Goal: Task Accomplishment & Management: Manage account settings

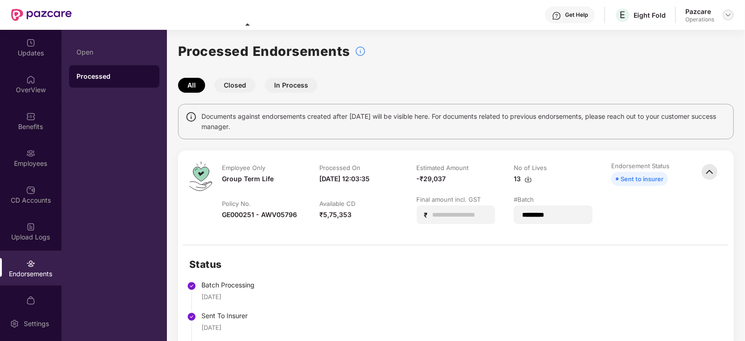
click at [729, 14] on img at bounding box center [728, 14] width 7 height 7
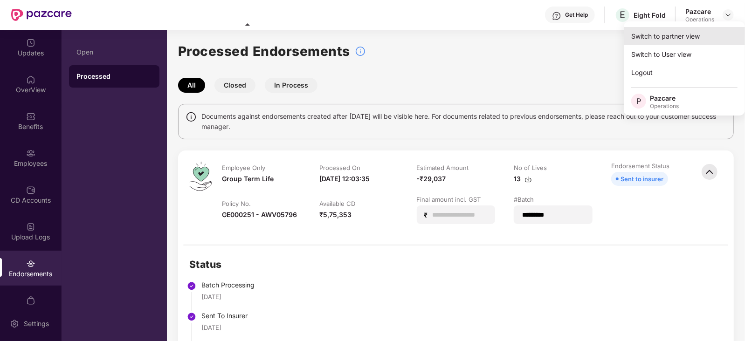
click at [667, 41] on div "Switch to partner view" at bounding box center [684, 36] width 121 height 18
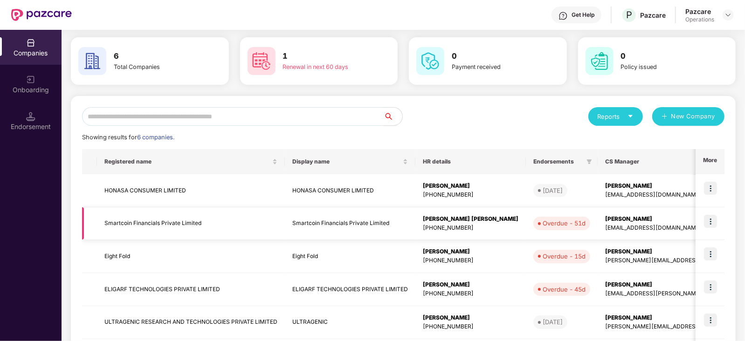
scroll to position [95, 0]
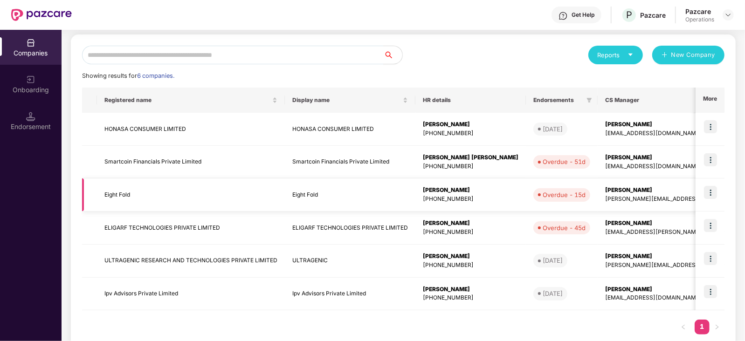
click at [711, 190] on img at bounding box center [710, 192] width 13 height 13
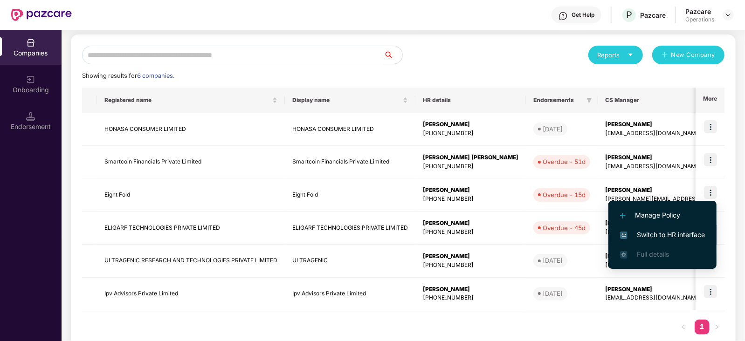
click at [653, 230] on span "Switch to HR interface" at bounding box center [662, 235] width 85 height 10
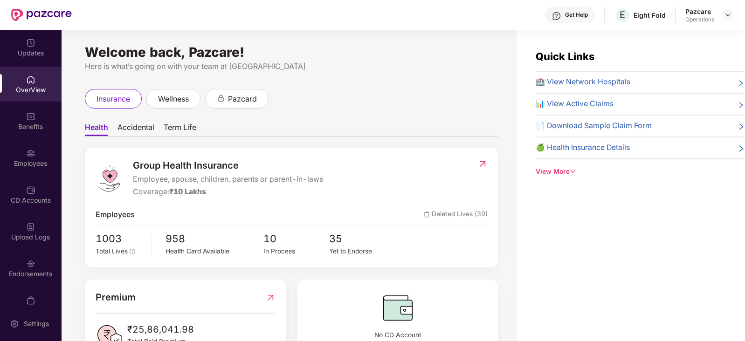
scroll to position [37, 0]
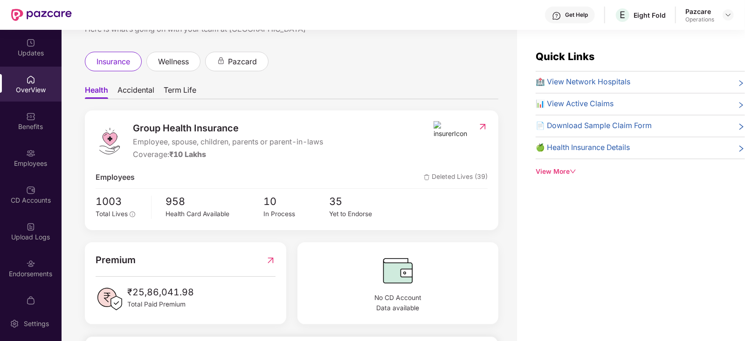
click at [193, 91] on span "Term Life" at bounding box center [180, 92] width 33 height 14
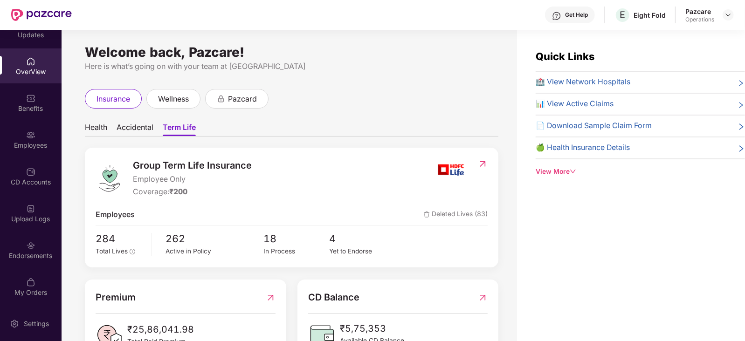
scroll to position [36, 0]
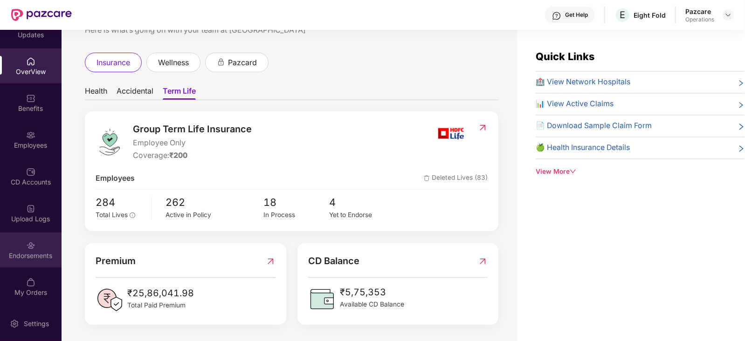
click at [21, 253] on div "Endorsements" at bounding box center [31, 255] width 62 height 9
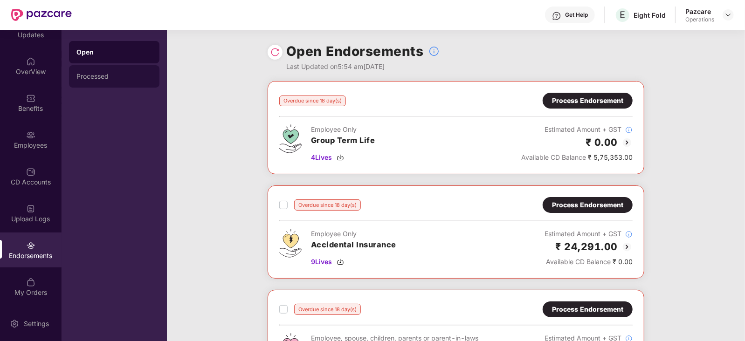
click at [130, 75] on div "Processed" at bounding box center [114, 76] width 76 height 7
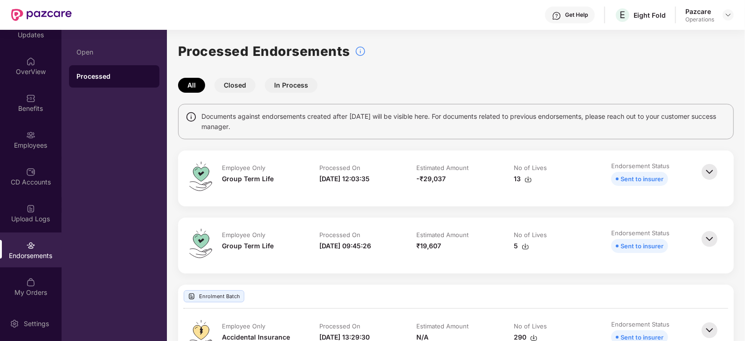
click at [708, 169] on img at bounding box center [710, 172] width 21 height 21
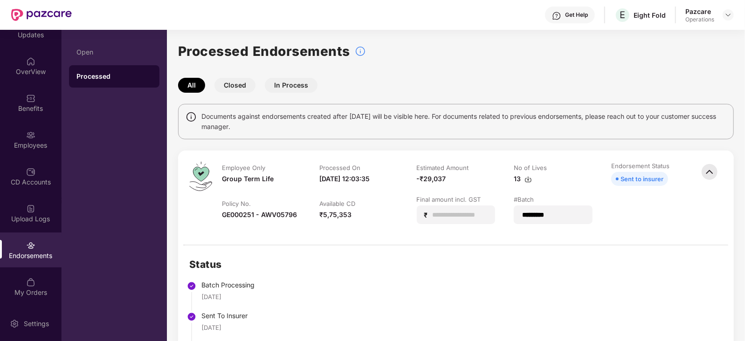
click at [529, 182] on img at bounding box center [528, 179] width 7 height 7
click at [14, 13] on img at bounding box center [41, 15] width 61 height 12
click at [729, 16] on img at bounding box center [728, 14] width 7 height 7
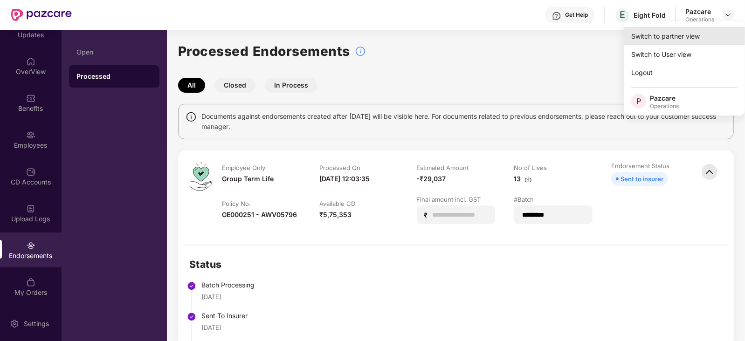
click at [670, 34] on div "Switch to partner view" at bounding box center [684, 36] width 121 height 18
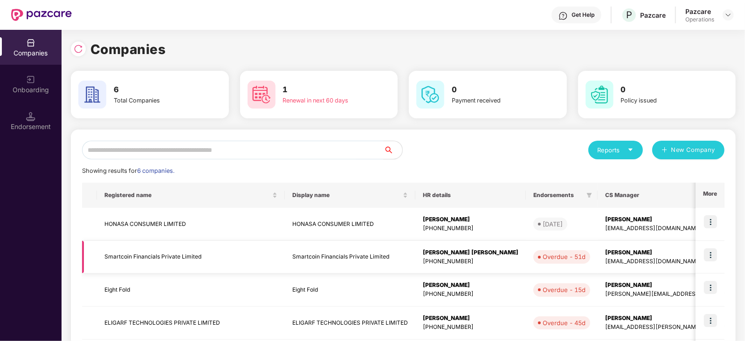
scroll to position [18, 0]
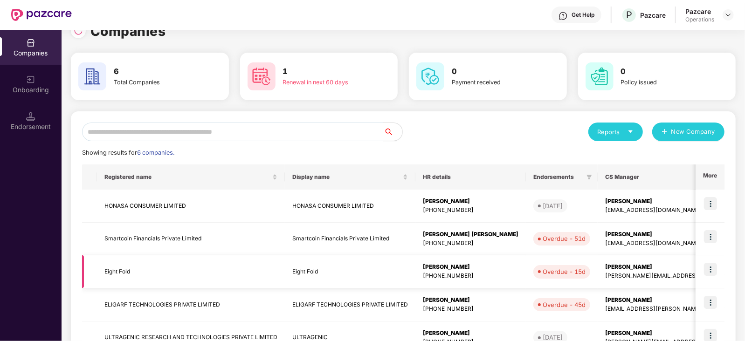
click at [152, 270] on td "Eight Fold" at bounding box center [191, 272] width 188 height 33
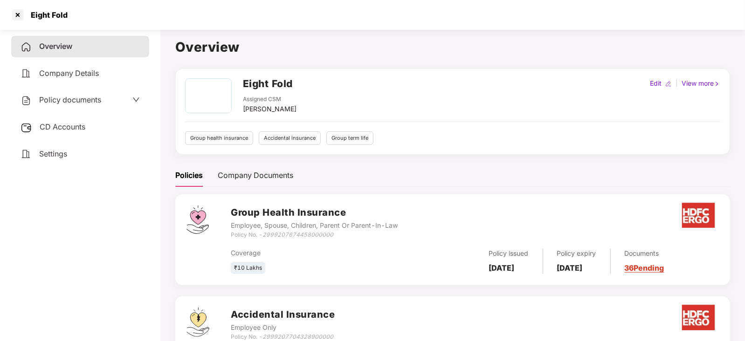
click at [72, 125] on span "CD Accounts" at bounding box center [63, 126] width 46 height 9
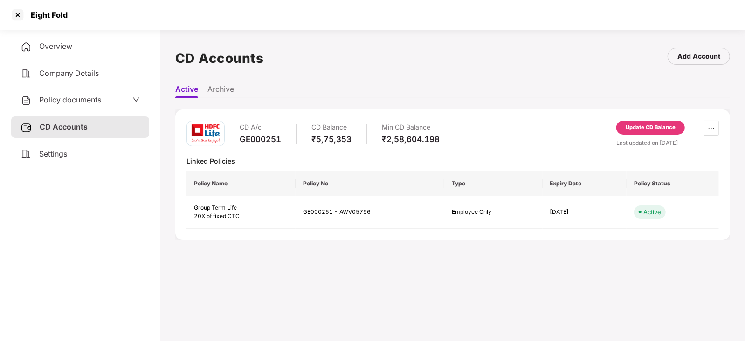
click at [640, 125] on div "Update CD Balance" at bounding box center [651, 128] width 50 height 8
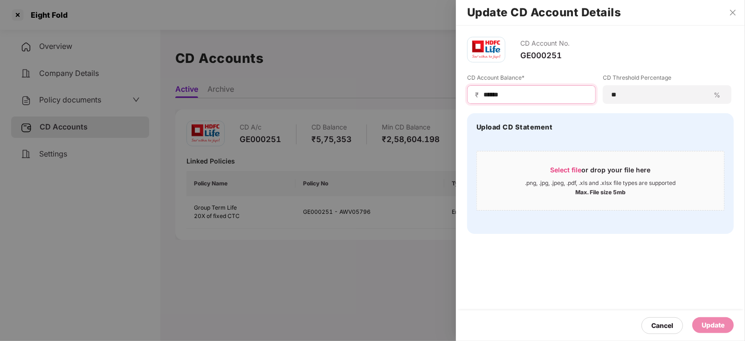
click at [509, 98] on input "******" at bounding box center [535, 95] width 105 height 10
type input "*"
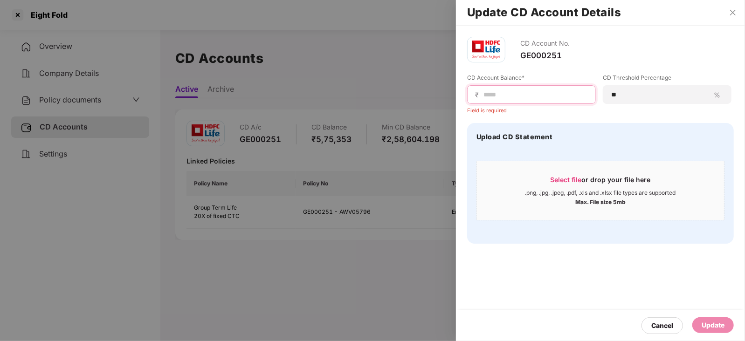
paste input "******"
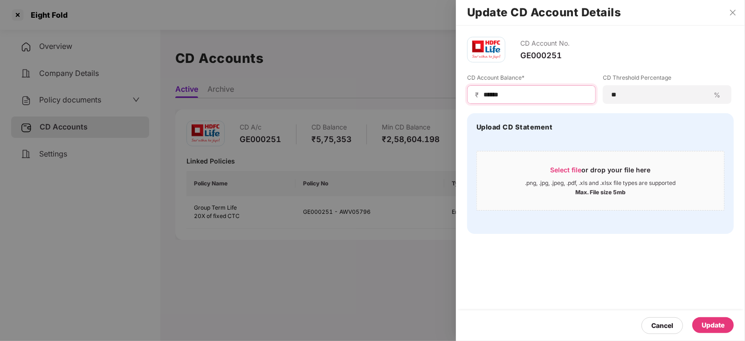
scroll to position [25, 0]
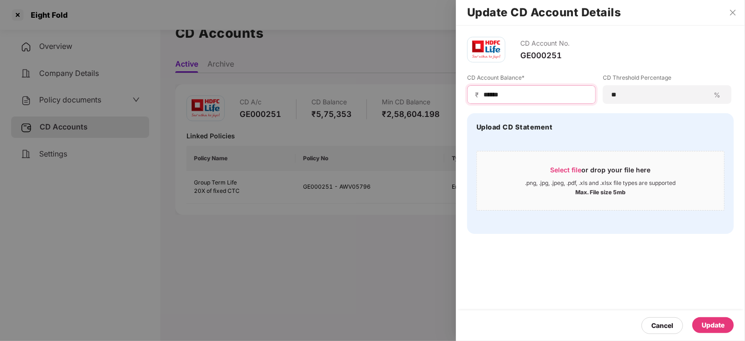
type input "******"
click at [718, 325] on div "Update" at bounding box center [713, 325] width 23 height 10
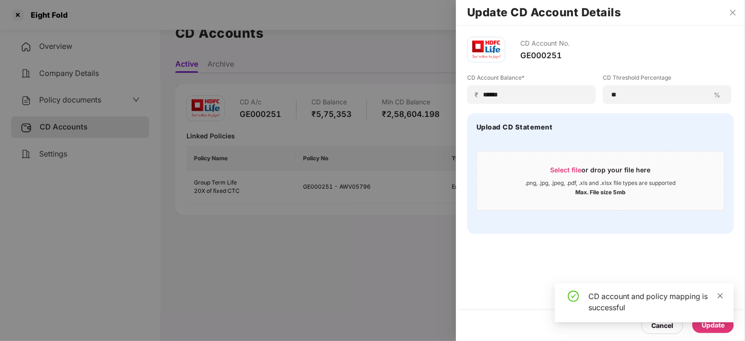
click at [718, 295] on icon "close" at bounding box center [720, 296] width 7 height 7
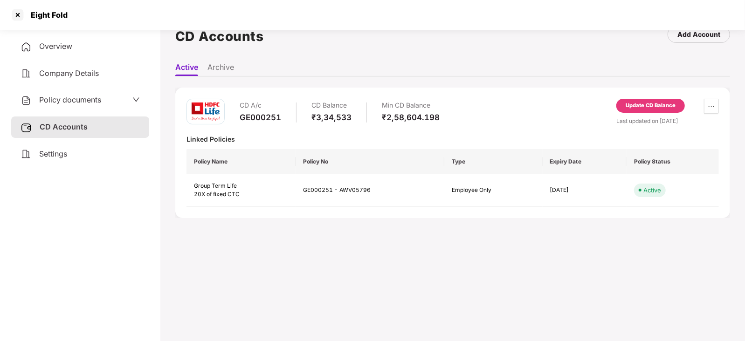
scroll to position [22, 0]
click at [665, 104] on div "Update CD Balance" at bounding box center [651, 106] width 50 height 8
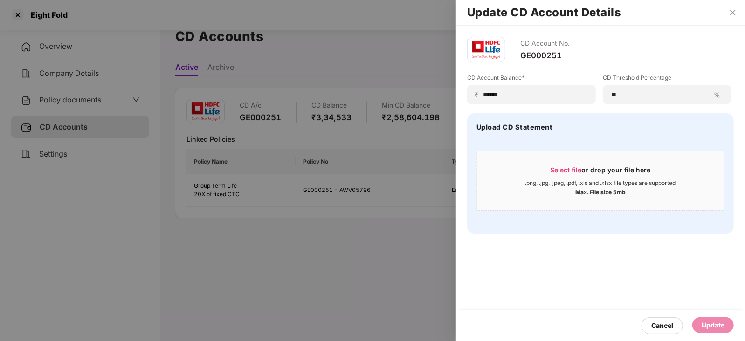
click at [731, 7] on h2 "Update CD Account Details" at bounding box center [600, 12] width 267 height 10
click at [731, 12] on icon "close" at bounding box center [733, 12] width 7 height 7
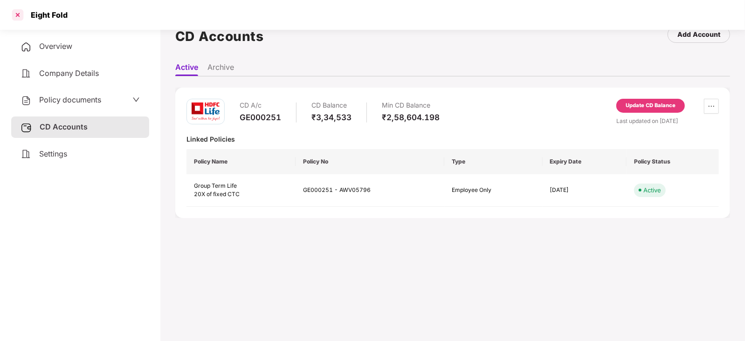
click at [14, 17] on div at bounding box center [17, 14] width 15 height 15
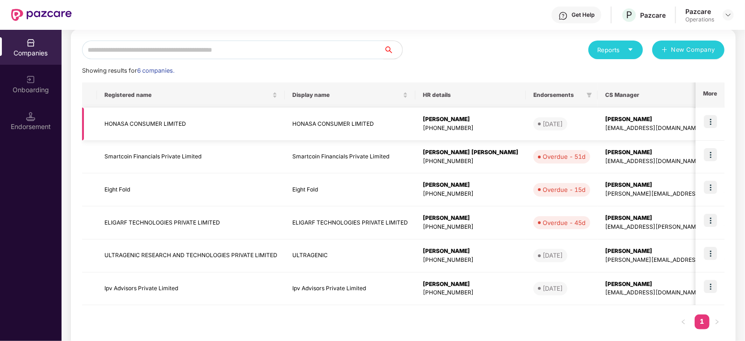
scroll to position [96, 0]
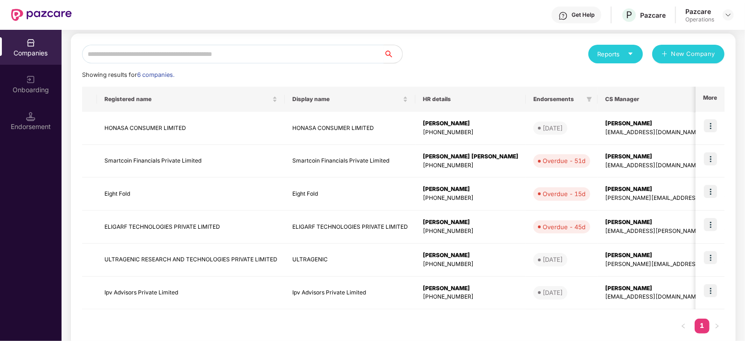
click at [156, 57] on input "text" at bounding box center [233, 54] width 302 height 19
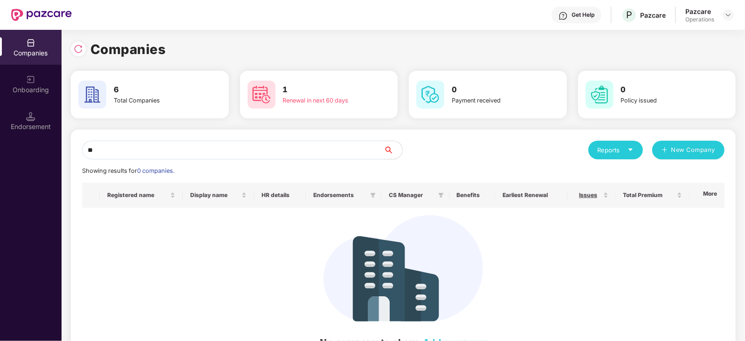
type input "*"
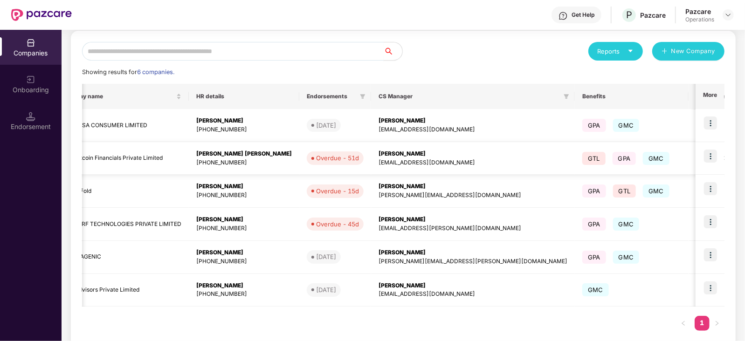
scroll to position [0, 247]
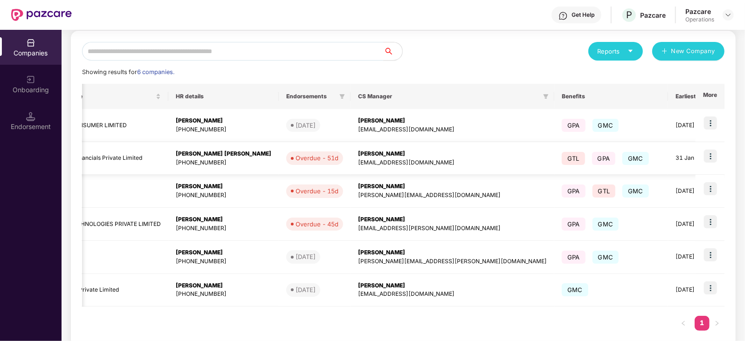
click at [736, 160] on div "8" at bounding box center [748, 158] width 25 height 9
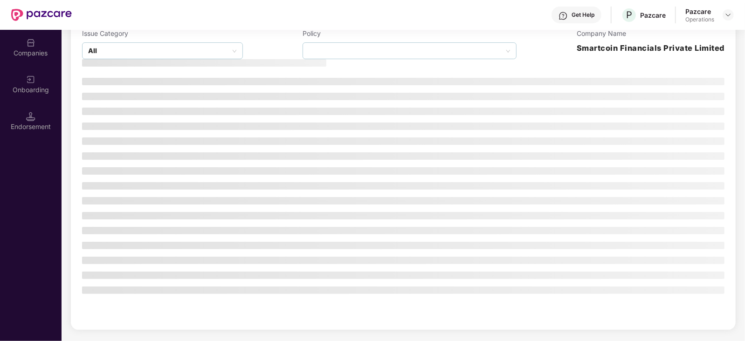
scroll to position [81, 0]
click at [39, 54] on div "Companies" at bounding box center [31, 53] width 62 height 9
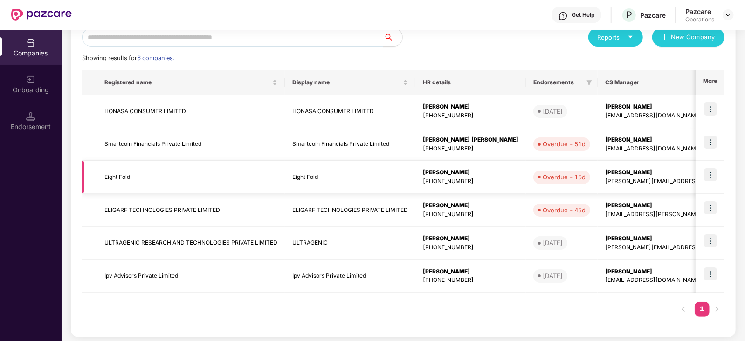
scroll to position [116, 0]
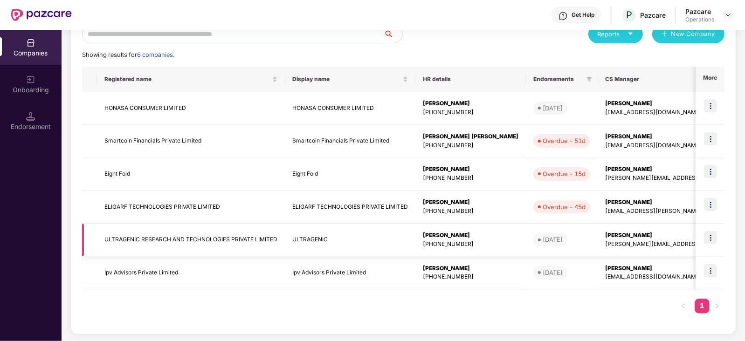
click at [177, 238] on td "ULTRAGENIC RESEARCH AND TECHNOLOGIES PRIVATE LIMITED" at bounding box center [191, 240] width 188 height 33
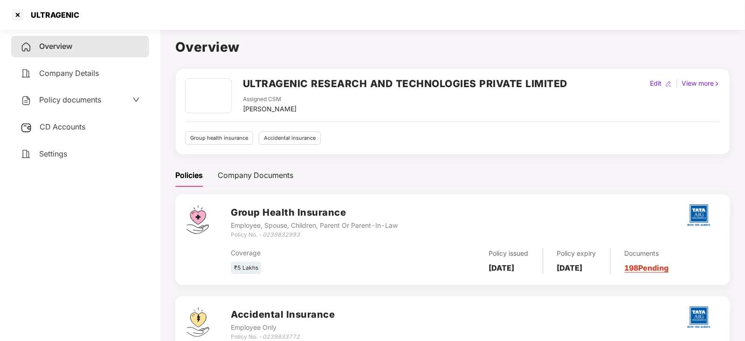
click at [94, 95] on div "Policy documents" at bounding box center [61, 100] width 81 height 12
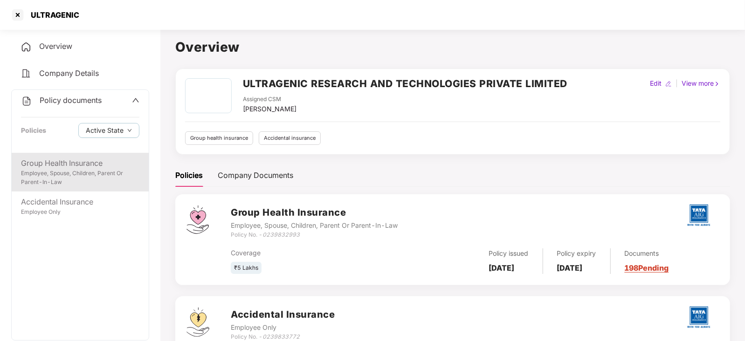
click at [58, 169] on div "Group Health Insurance" at bounding box center [80, 164] width 118 height 12
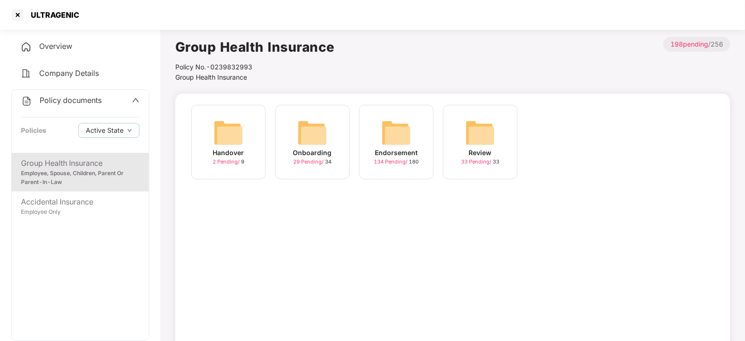
click at [396, 137] on img at bounding box center [397, 133] width 30 height 30
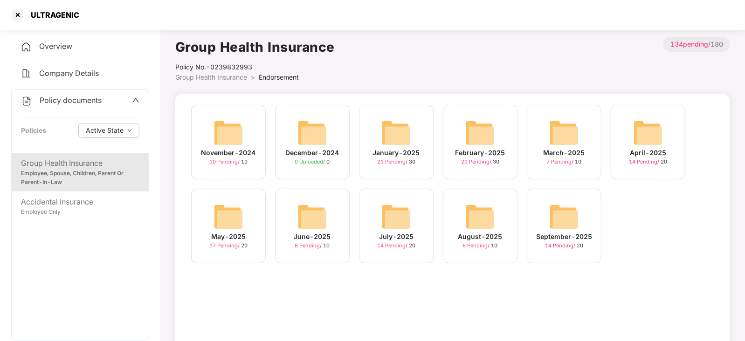
click at [559, 208] on img at bounding box center [564, 217] width 30 height 30
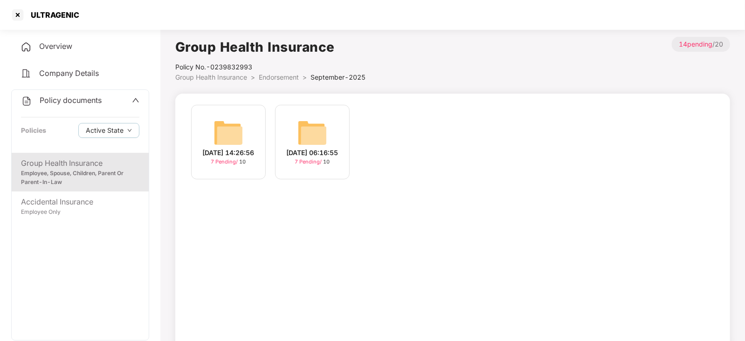
click at [249, 139] on div "[DATE] 14:26:56 7 Pending / 10" at bounding box center [228, 142] width 75 height 75
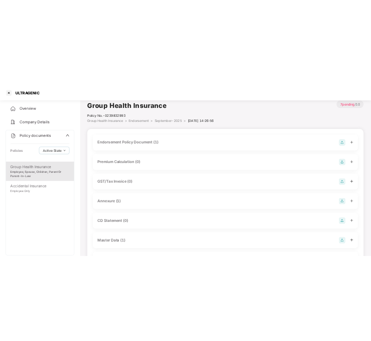
scroll to position [0, 0]
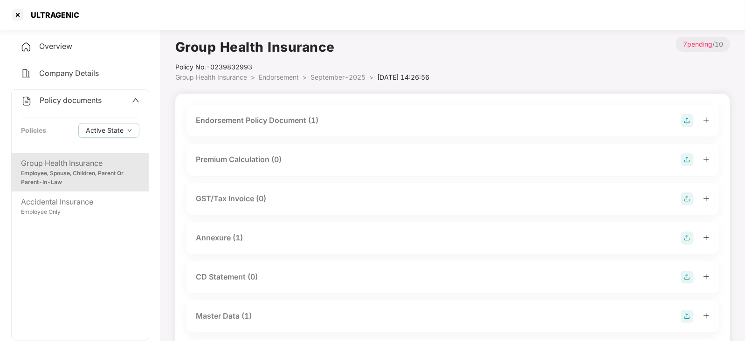
click at [685, 120] on img at bounding box center [687, 120] width 13 height 13
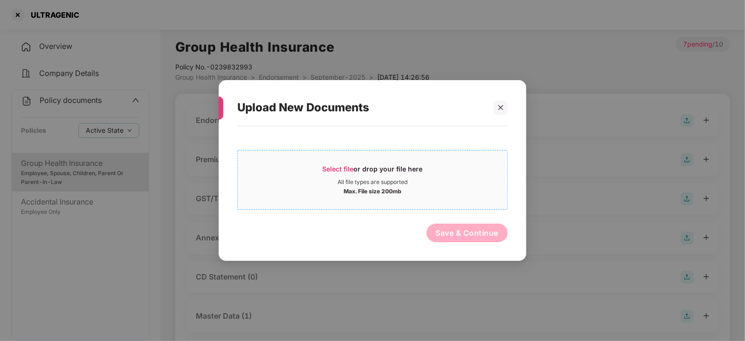
click at [341, 168] on span "Select file" at bounding box center [338, 169] width 31 height 8
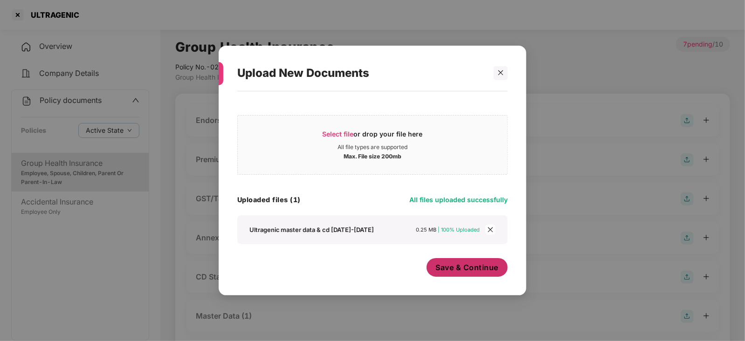
click at [454, 267] on span "Save & Continue" at bounding box center [467, 268] width 63 height 10
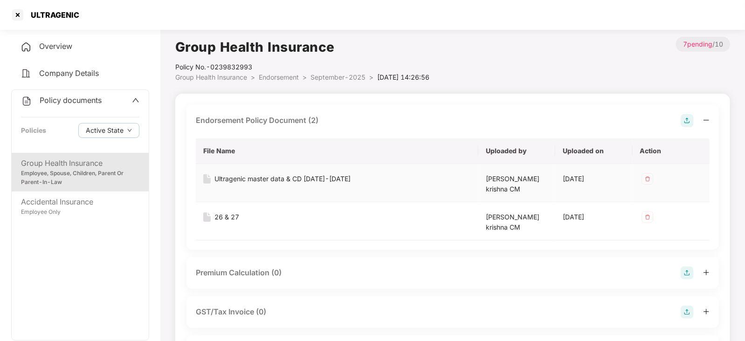
click at [650, 179] on img at bounding box center [647, 179] width 15 height 15
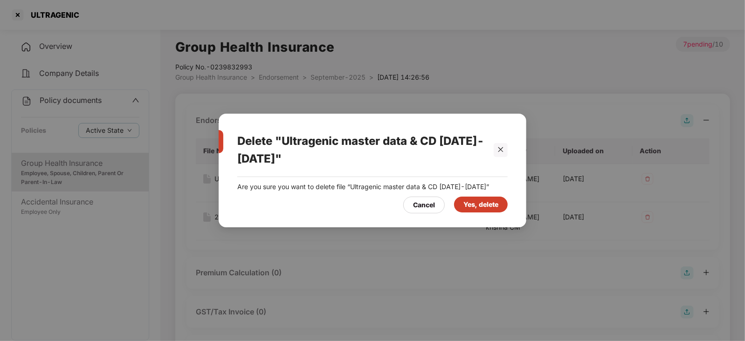
click at [494, 208] on div "Yes, delete" at bounding box center [481, 205] width 35 height 10
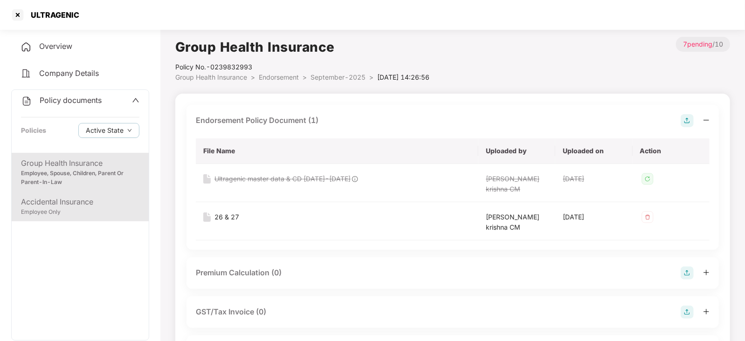
click at [68, 210] on div "Employee Only" at bounding box center [80, 212] width 118 height 9
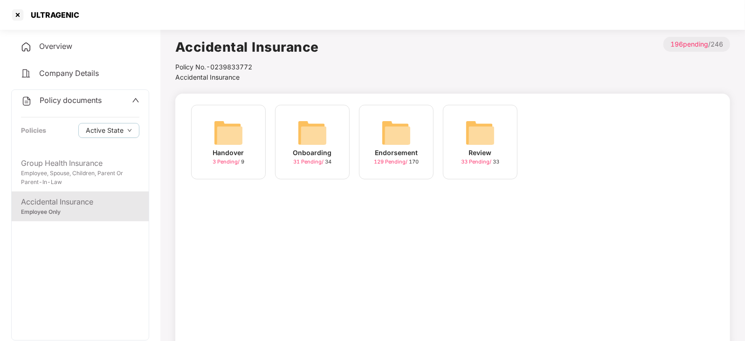
click at [409, 138] on img at bounding box center [397, 133] width 30 height 30
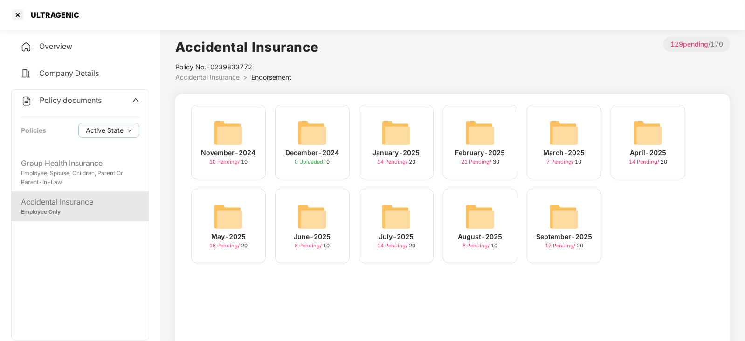
click at [570, 220] on img at bounding box center [564, 217] width 30 height 30
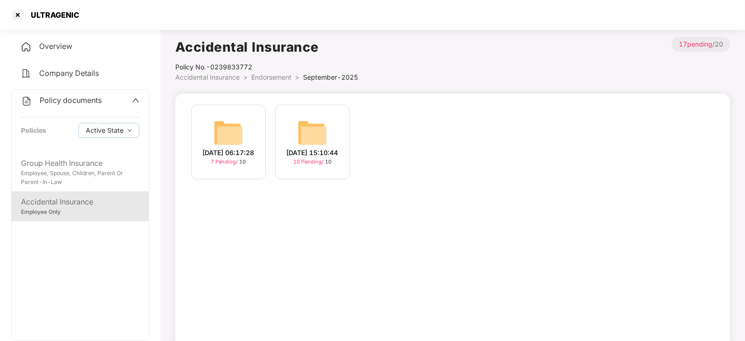
click at [306, 125] on img at bounding box center [313, 133] width 30 height 30
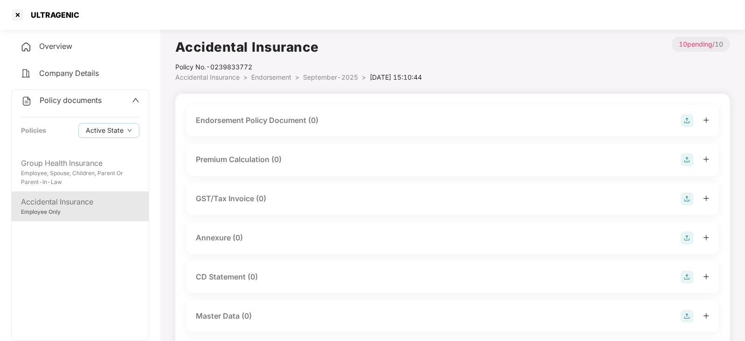
click at [380, 121] on div "Endorsement Policy Document (0)" at bounding box center [453, 120] width 514 height 13
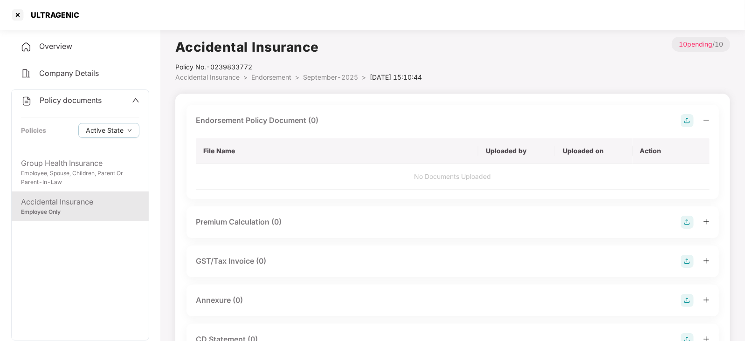
click at [688, 118] on img at bounding box center [687, 120] width 13 height 13
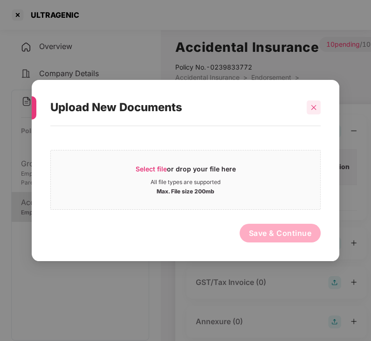
click at [313, 103] on div at bounding box center [314, 107] width 14 height 14
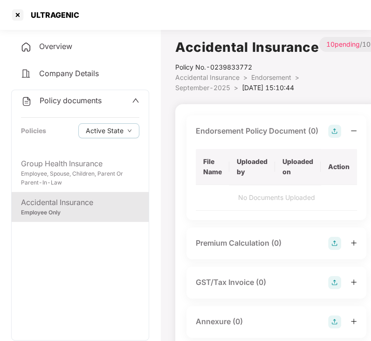
scroll to position [0, 21]
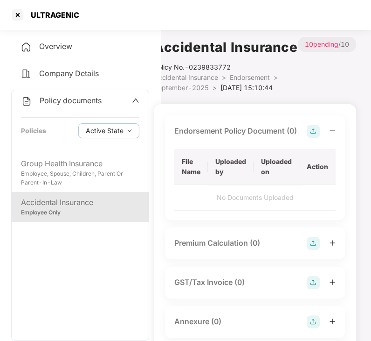
click at [314, 134] on img at bounding box center [313, 131] width 13 height 13
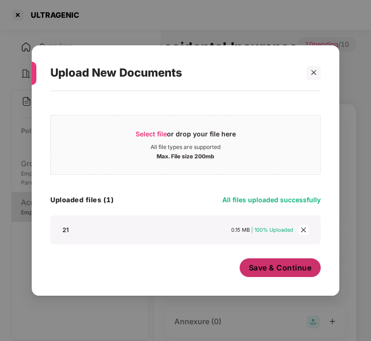
click at [267, 267] on span "Save & Continue" at bounding box center [280, 267] width 63 height 10
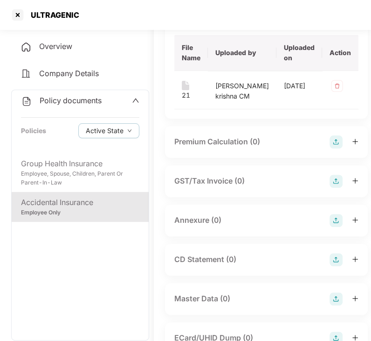
scroll to position [114, 21]
click at [330, 227] on img at bounding box center [336, 220] width 13 height 13
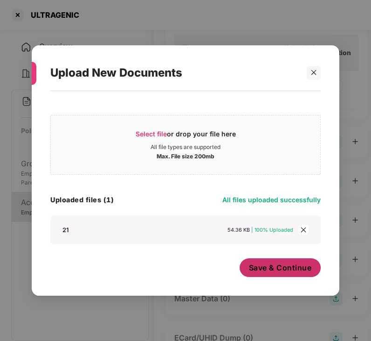
click at [275, 269] on span "Save & Continue" at bounding box center [280, 267] width 63 height 10
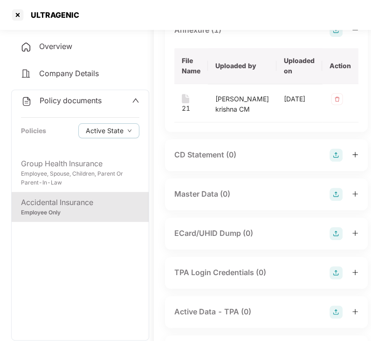
scroll to position [306, 21]
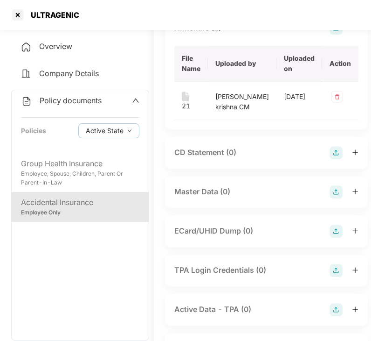
click at [330, 198] on img at bounding box center [336, 191] width 13 height 13
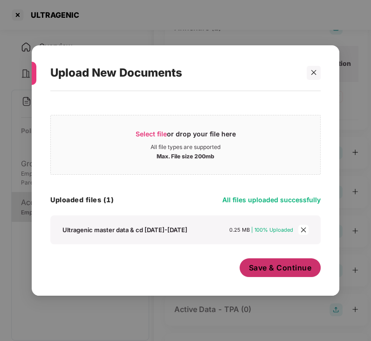
click at [278, 269] on span "Save & Continue" at bounding box center [280, 267] width 63 height 10
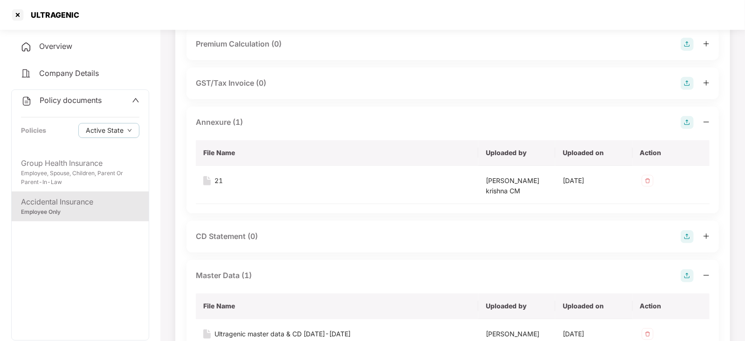
scroll to position [0, 0]
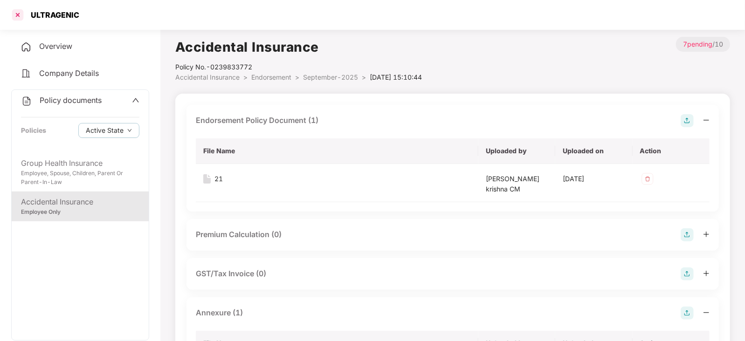
click at [17, 15] on div at bounding box center [17, 14] width 15 height 15
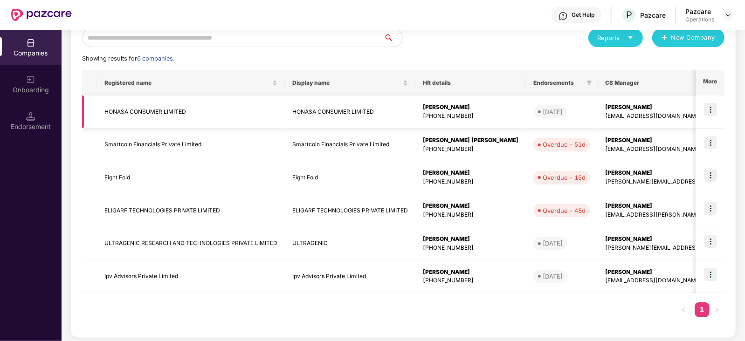
scroll to position [116, 0]
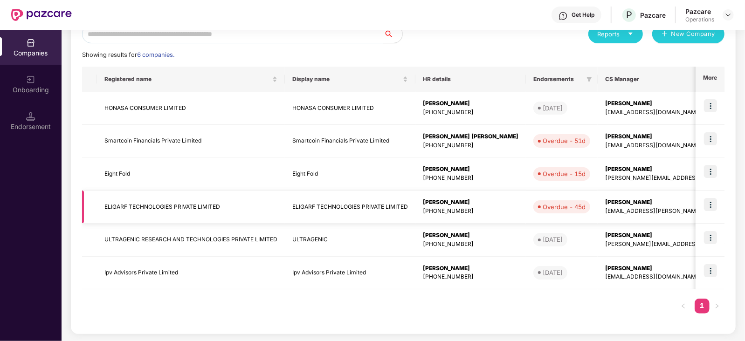
click at [709, 203] on img at bounding box center [710, 204] width 13 height 13
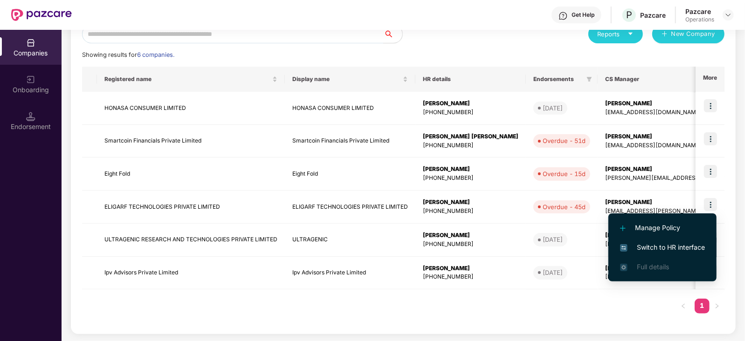
click at [658, 243] on span "Switch to HR interface" at bounding box center [662, 248] width 85 height 10
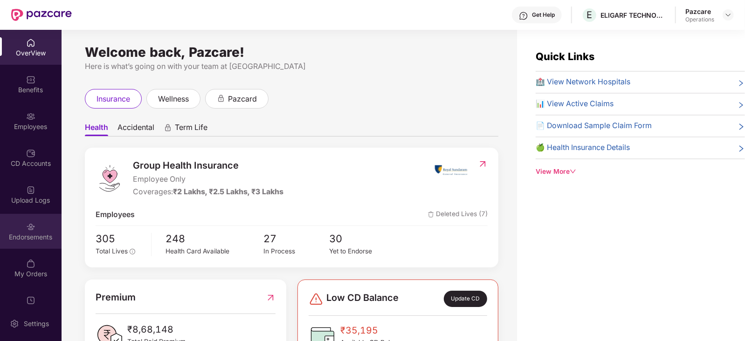
click at [28, 229] on img at bounding box center [30, 226] width 9 height 9
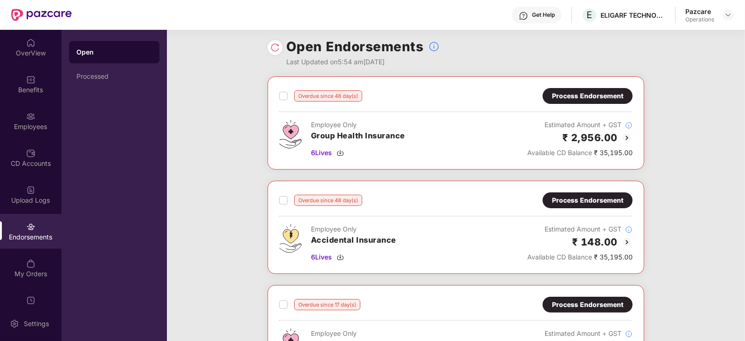
scroll to position [9, 0]
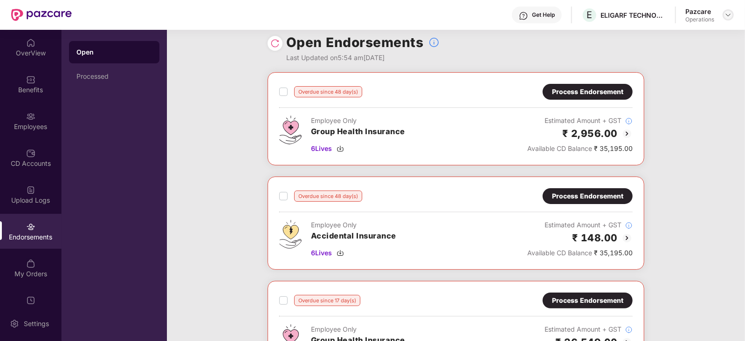
click at [728, 14] on img at bounding box center [728, 14] width 7 height 7
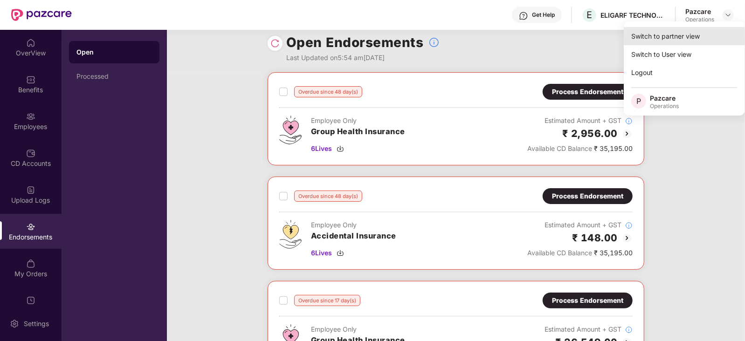
click at [679, 38] on div "Switch to partner view" at bounding box center [684, 36] width 121 height 18
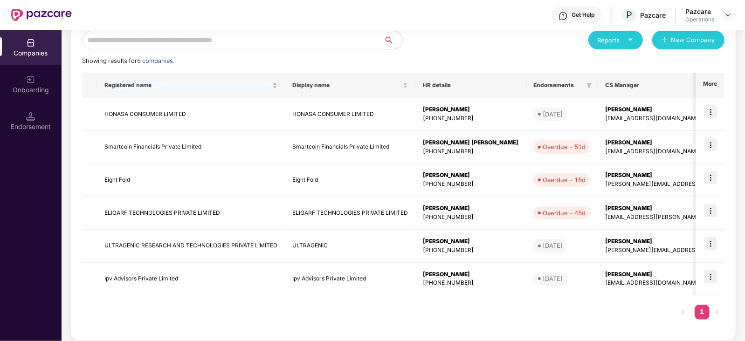
scroll to position [115, 0]
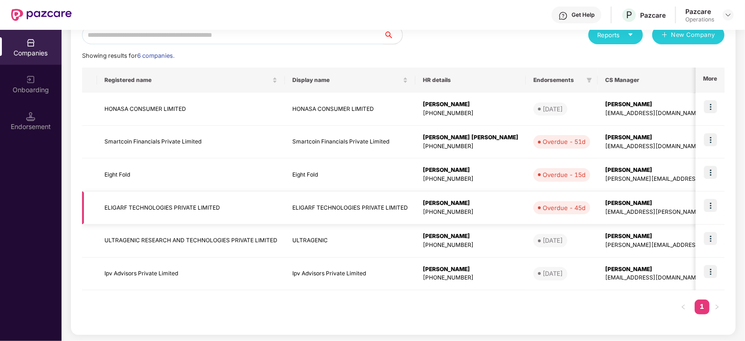
click at [173, 206] on td "ELIGARF TECHNOLOGIES PRIVATE LIMITED" at bounding box center [191, 208] width 188 height 33
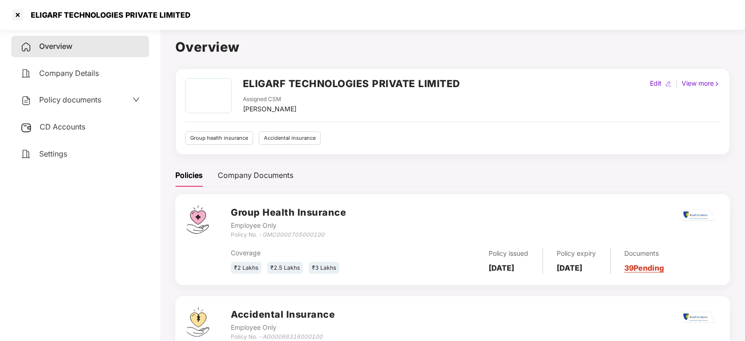
click at [83, 101] on span "Policy documents" at bounding box center [70, 99] width 62 height 9
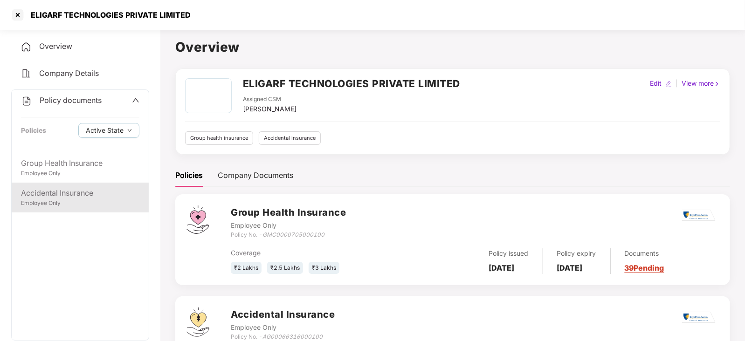
click at [65, 203] on div "Employee Only" at bounding box center [80, 203] width 118 height 9
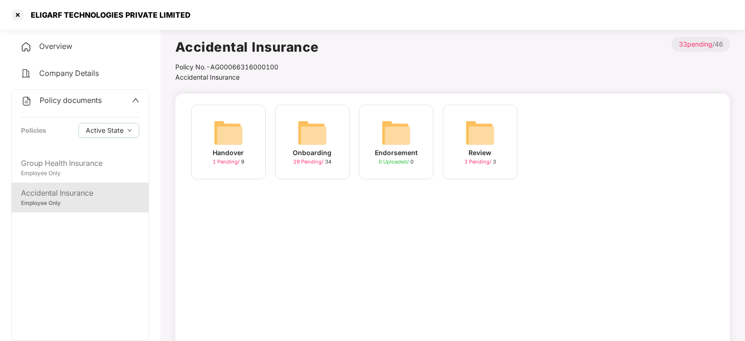
click at [405, 146] on img at bounding box center [397, 133] width 30 height 30
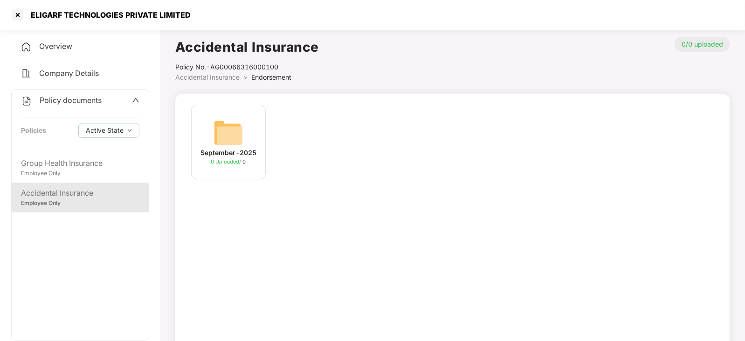
click at [63, 197] on div "Accidental Insurance" at bounding box center [80, 194] width 118 height 12
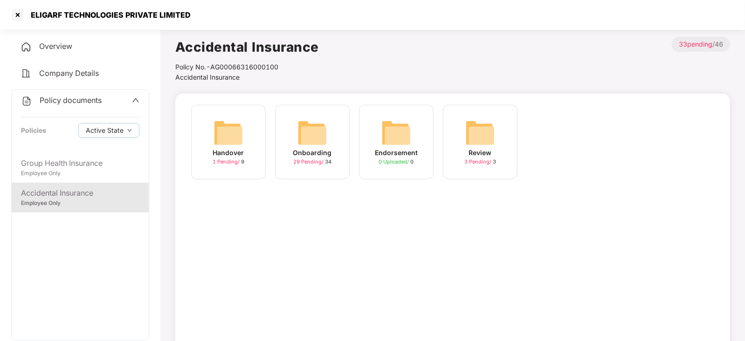
click at [317, 141] on img at bounding box center [313, 133] width 30 height 30
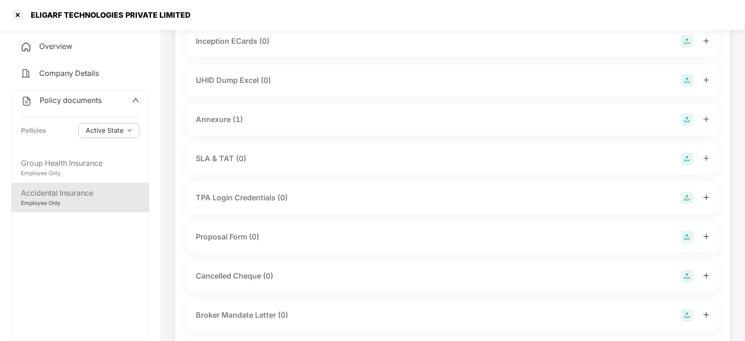
scroll to position [0, 0]
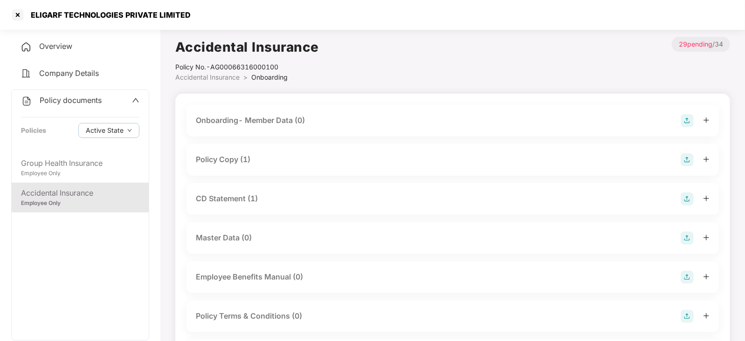
click at [341, 136] on div "Onboarding- Member Data (0)" at bounding box center [453, 121] width 533 height 32
click at [295, 115] on div "Onboarding- Member Data (0)" at bounding box center [250, 121] width 109 height 12
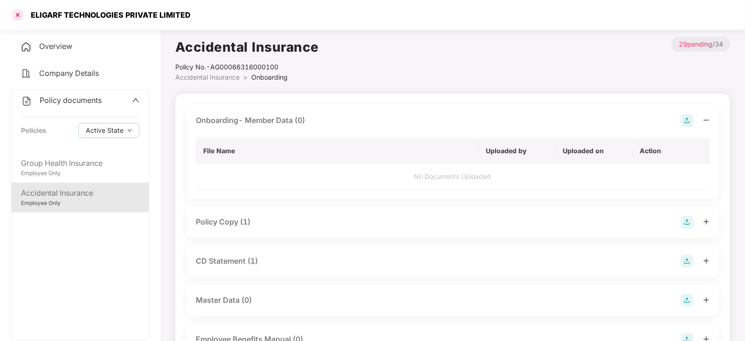
click at [16, 13] on div at bounding box center [17, 14] width 15 height 15
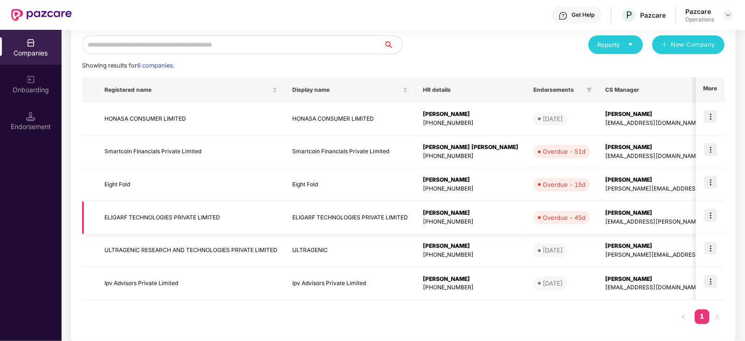
scroll to position [116, 0]
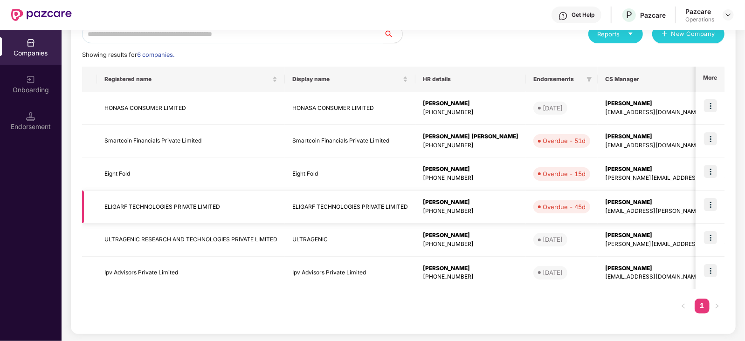
click at [707, 205] on img at bounding box center [710, 204] width 13 height 13
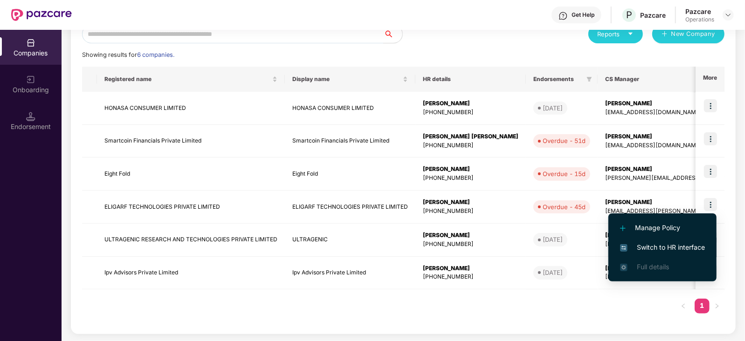
click at [652, 243] on span "Switch to HR interface" at bounding box center [662, 248] width 85 height 10
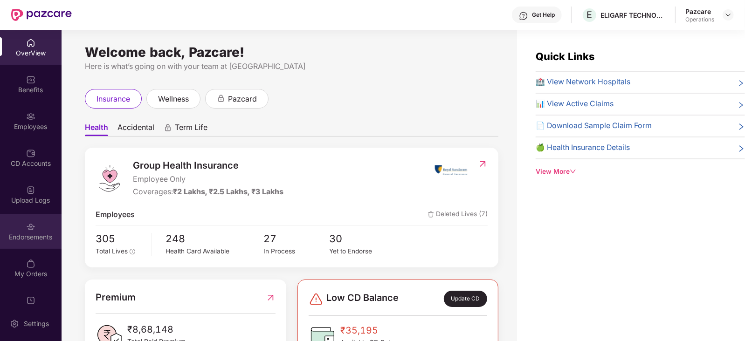
click at [27, 233] on div "Endorsements" at bounding box center [31, 237] width 62 height 9
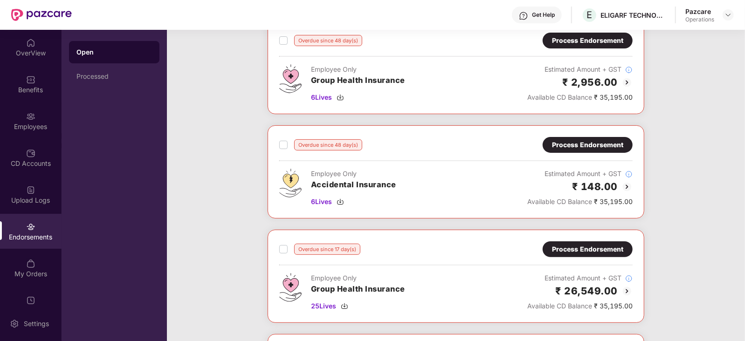
scroll to position [60, 0]
click at [340, 201] on img at bounding box center [340, 201] width 7 height 7
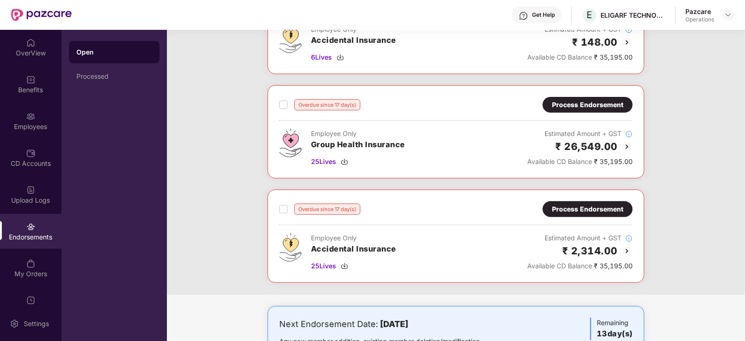
scroll to position [213, 0]
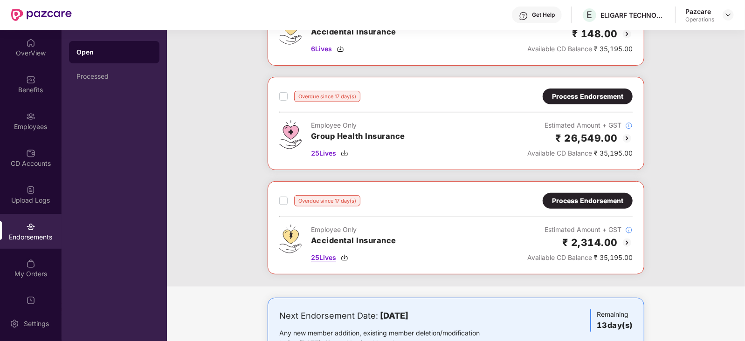
click at [345, 254] on img at bounding box center [344, 257] width 7 height 7
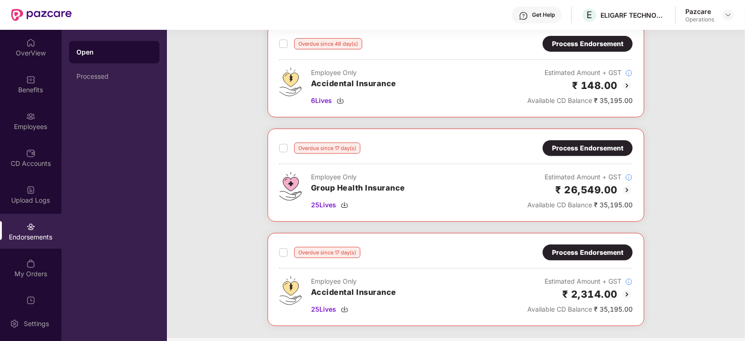
scroll to position [161, 0]
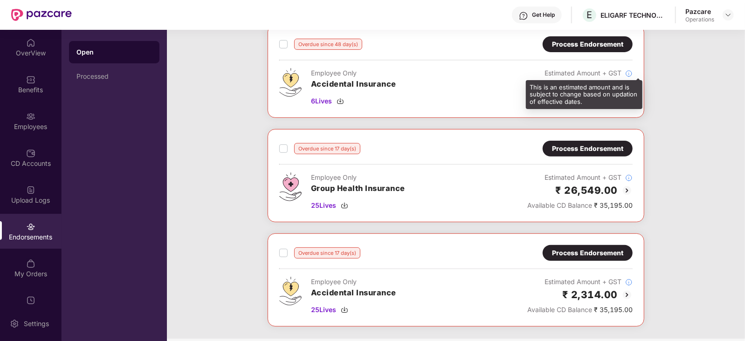
click at [625, 87] on div "This is an estimated amount and is subject to change based on updation of effec…" at bounding box center [584, 94] width 117 height 29
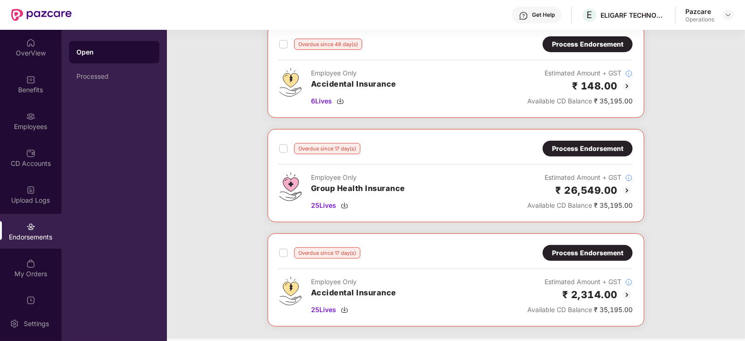
click at [613, 49] on div "Process Endorsement" at bounding box center [587, 44] width 71 height 10
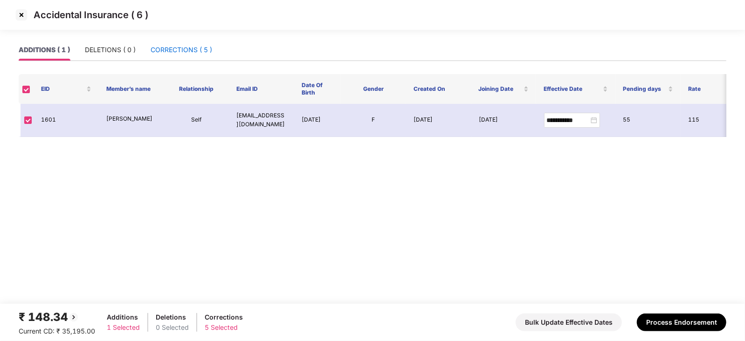
click at [183, 52] on div "CORRECTIONS ( 5 )" at bounding box center [182, 50] width 62 height 10
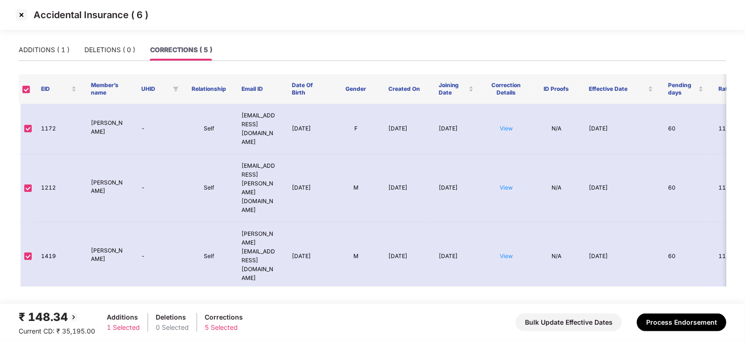
click at [22, 14] on img at bounding box center [21, 14] width 15 height 15
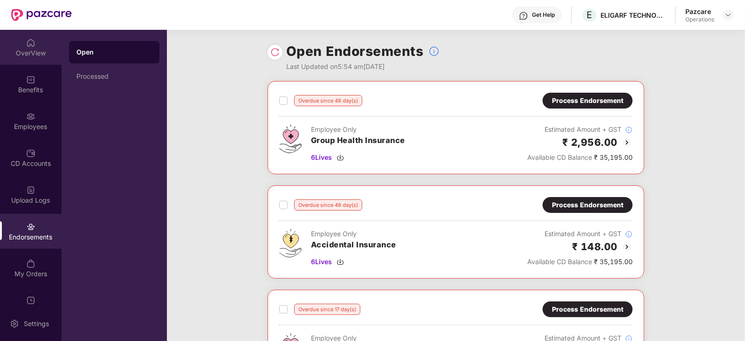
click at [36, 45] on div "OverView" at bounding box center [31, 47] width 62 height 35
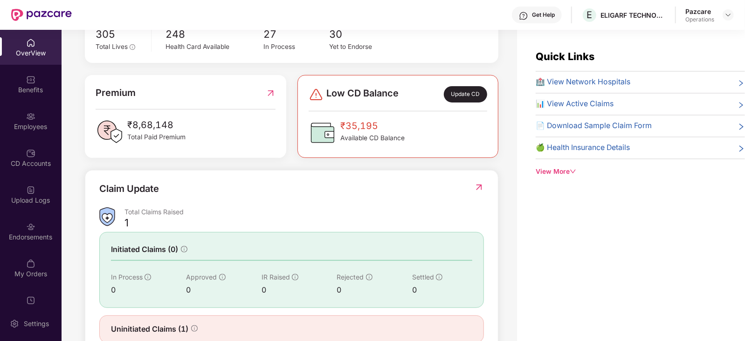
scroll to position [204, 0]
click at [16, 80] on div "Benefits" at bounding box center [31, 84] width 62 height 35
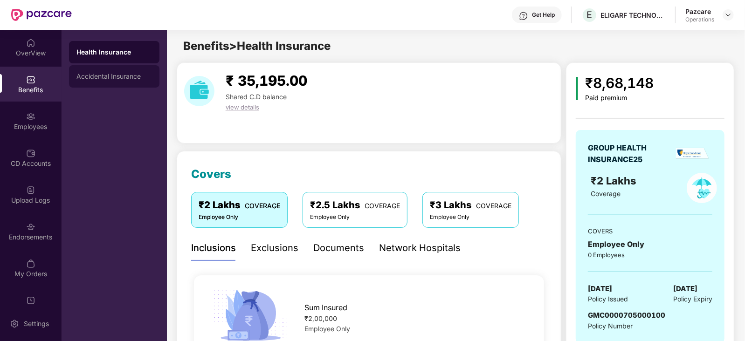
click at [110, 75] on div "Accidental Insurance" at bounding box center [114, 76] width 76 height 7
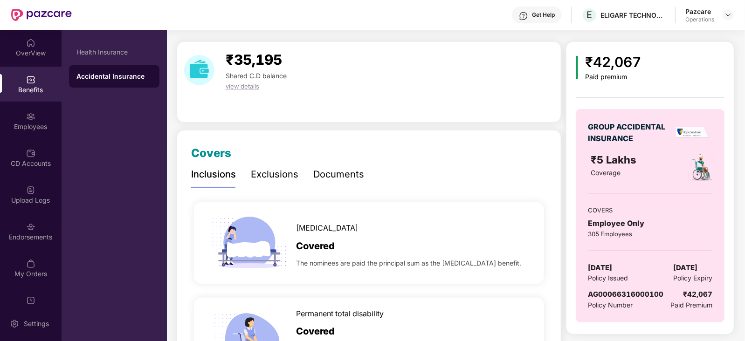
scroll to position [21, 0]
click at [21, 234] on div "Endorsements" at bounding box center [31, 237] width 62 height 9
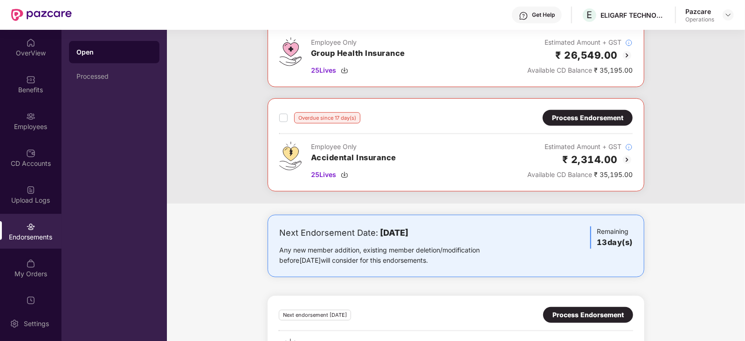
scroll to position [297, 0]
click at [595, 113] on div "Process Endorsement" at bounding box center [587, 117] width 71 height 10
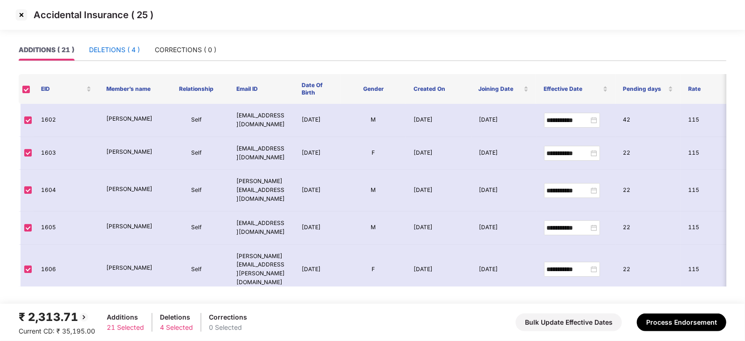
click at [109, 54] on div "DELETIONS ( 4 )" at bounding box center [114, 50] width 51 height 10
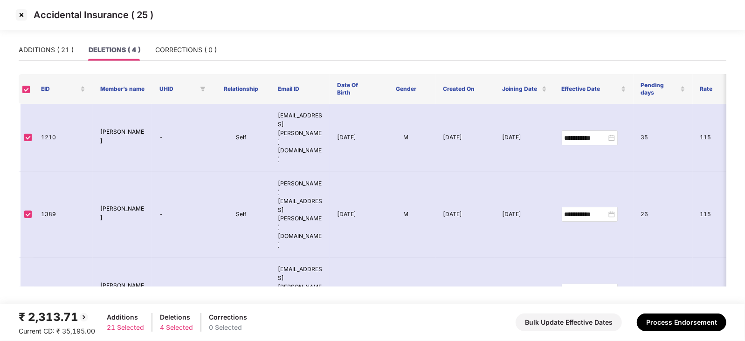
click at [23, 12] on img at bounding box center [21, 14] width 15 height 15
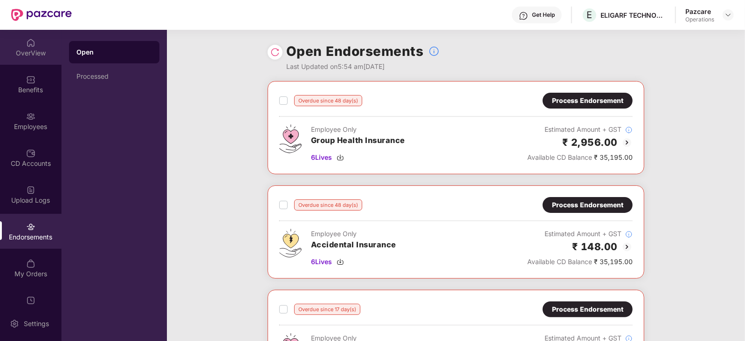
click at [42, 45] on div "OverView" at bounding box center [31, 47] width 62 height 35
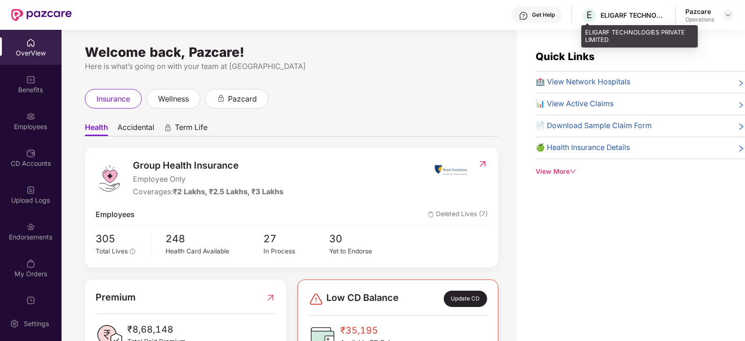
click at [603, 16] on div "ELIGARF TECHNOLOGIES PRIVATE LIMITED" at bounding box center [633, 15] width 65 height 9
drag, startPoint x: 601, startPoint y: 15, endPoint x: 658, endPoint y: 15, distance: 56.9
click at [658, 15] on div "ELIGARF TECHNOLOGIES PRIVATE LIMITED" at bounding box center [633, 15] width 65 height 9
copy div "ELIGARF TECHNO"
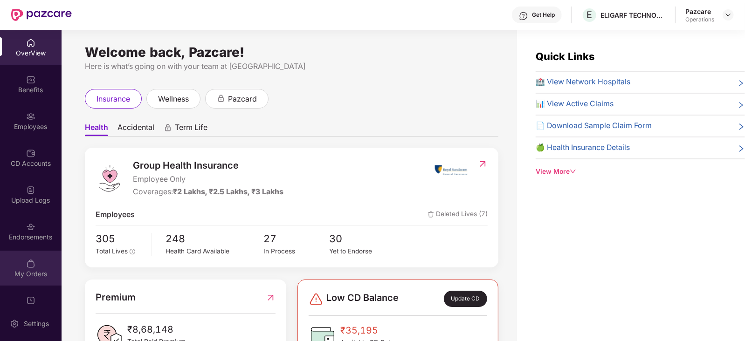
click at [45, 270] on div "My Orders" at bounding box center [31, 274] width 62 height 9
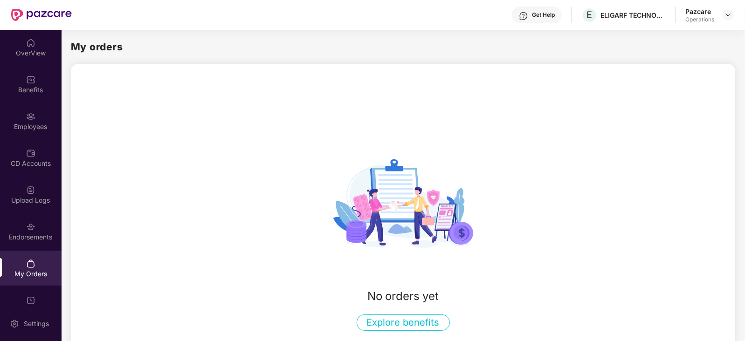
scroll to position [18, 0]
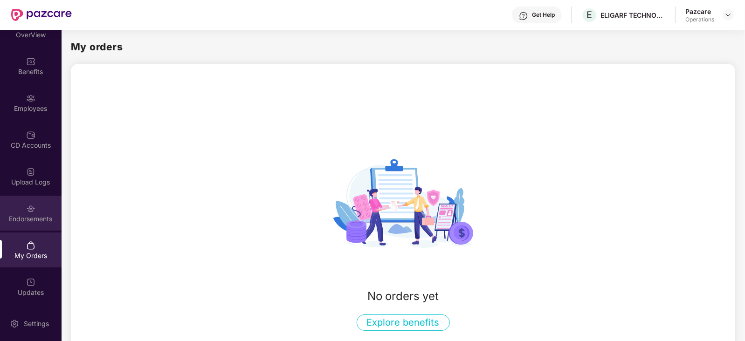
click at [40, 207] on div "Endorsements" at bounding box center [31, 213] width 62 height 35
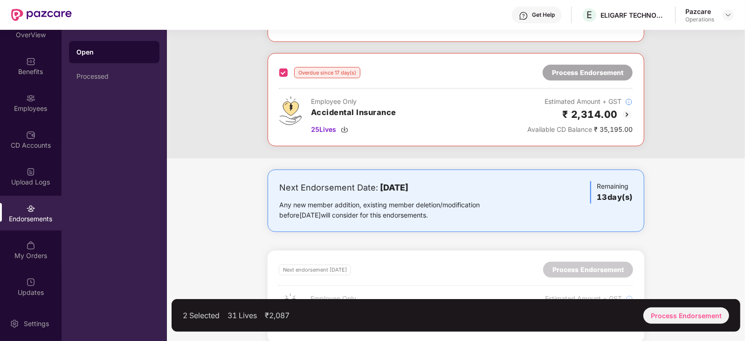
scroll to position [456, 0]
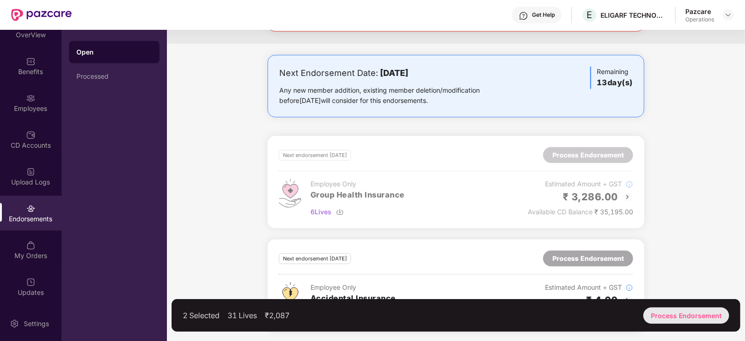
click at [707, 313] on div "Process Endorsement" at bounding box center [687, 316] width 86 height 16
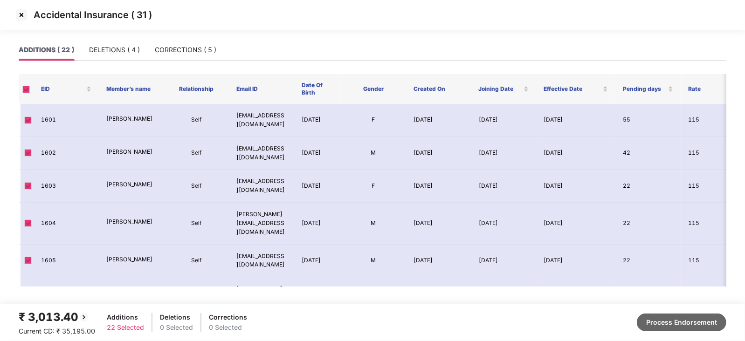
click at [676, 319] on button "Process Endorsement" at bounding box center [682, 323] width 90 height 18
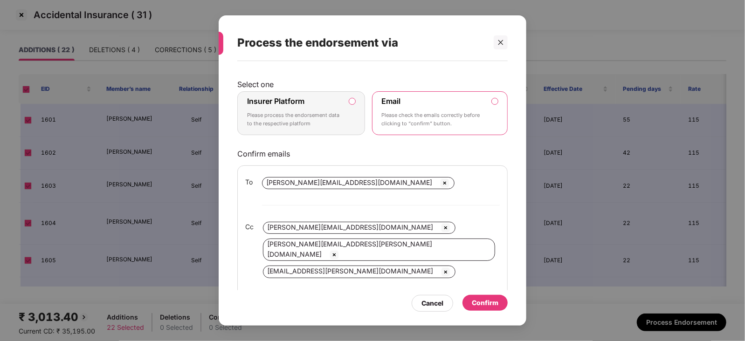
click at [439, 181] on img at bounding box center [444, 183] width 11 height 11
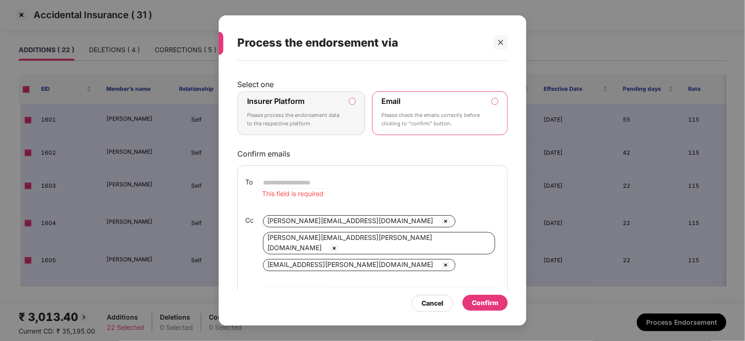
paste input "**********"
type input "**********"
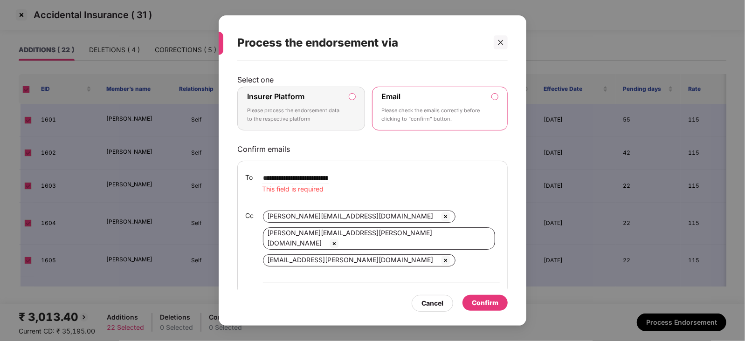
scroll to position [0, 0]
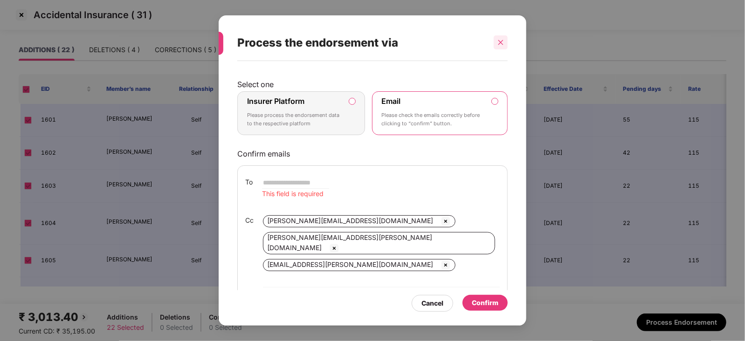
click at [502, 36] on div at bounding box center [501, 42] width 14 height 14
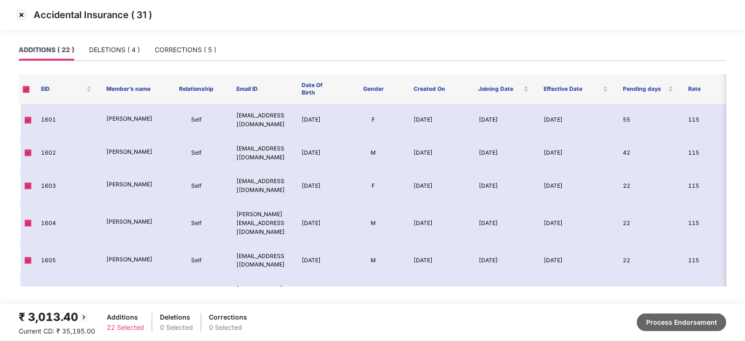
click at [666, 319] on button "Process Endorsement" at bounding box center [682, 323] width 90 height 18
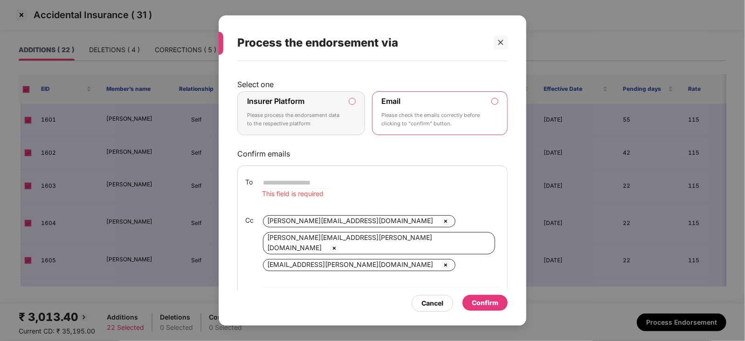
click at [292, 180] on input "email" at bounding box center [295, 182] width 67 height 11
click at [296, 105] on label "Insurer Platform" at bounding box center [275, 101] width 57 height 9
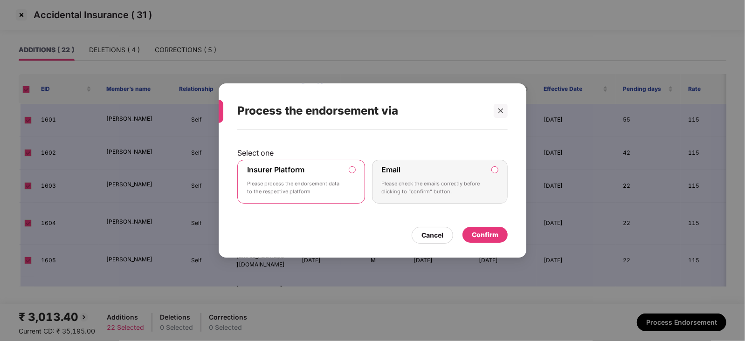
click at [452, 207] on div "Select one Insurer Platform Please process the endorsement data to the respecti…" at bounding box center [372, 178] width 271 height 88
click at [444, 179] on div "Email Please check the emails correctly before clicking to “confirm” button." at bounding box center [434, 182] width 104 height 34
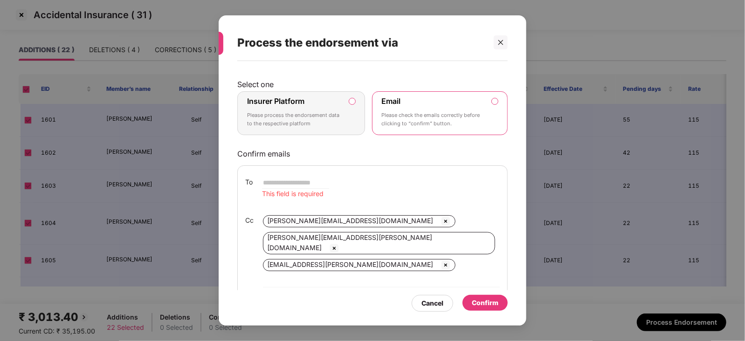
click at [308, 111] on div "Insurer Platform Please process the endorsement data to the respective platform" at bounding box center [294, 114] width 95 height 34
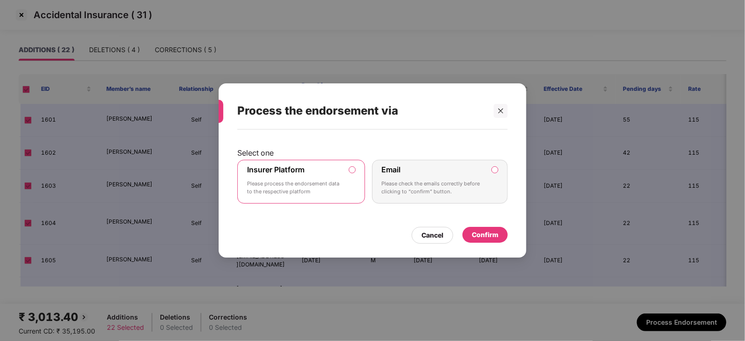
click at [492, 236] on div "Confirm" at bounding box center [485, 235] width 27 height 10
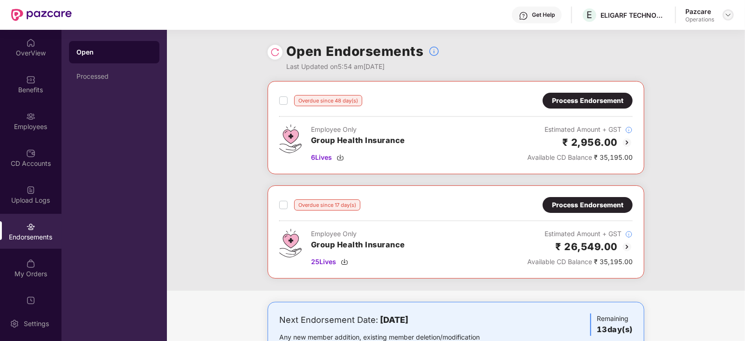
click at [726, 13] on img at bounding box center [728, 14] width 7 height 7
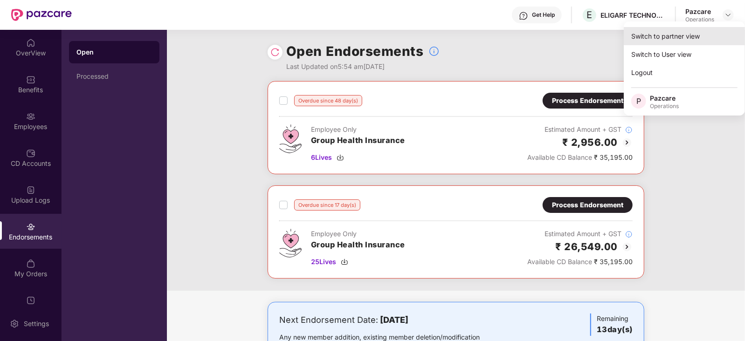
click at [674, 33] on div "Switch to partner view" at bounding box center [684, 36] width 121 height 18
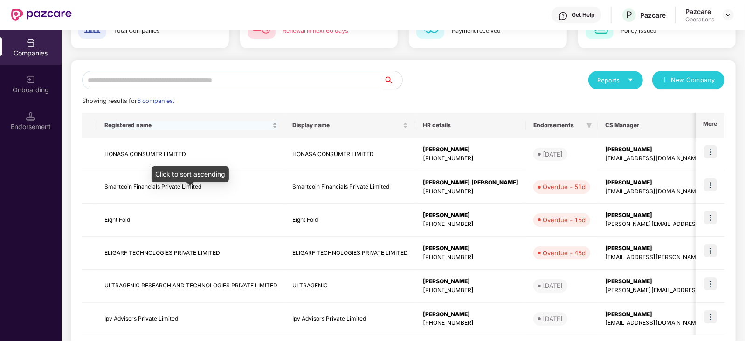
scroll to position [79, 0]
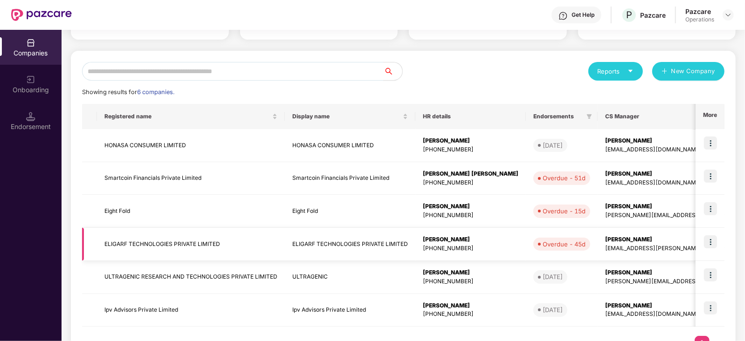
click at [132, 243] on td "ELIGARF TECHNOLOGIES PRIVATE LIMITED" at bounding box center [191, 244] width 188 height 33
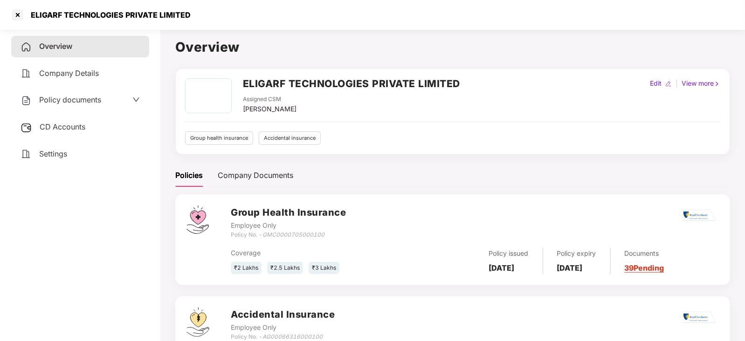
click at [78, 95] on span "Policy documents" at bounding box center [70, 99] width 62 height 9
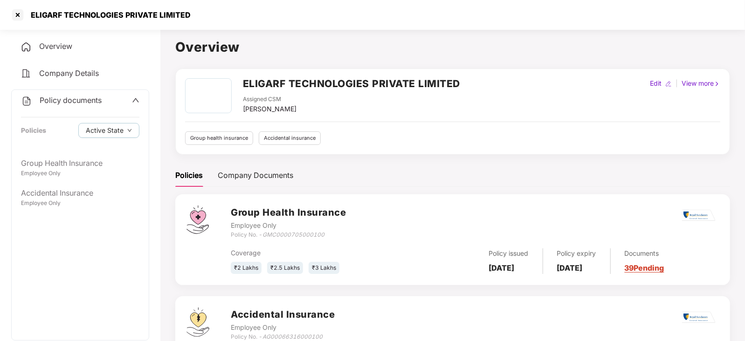
click at [139, 99] on div "Policy documents Policies Active State" at bounding box center [80, 121] width 137 height 63
click at [136, 101] on icon "up" at bounding box center [135, 100] width 7 height 4
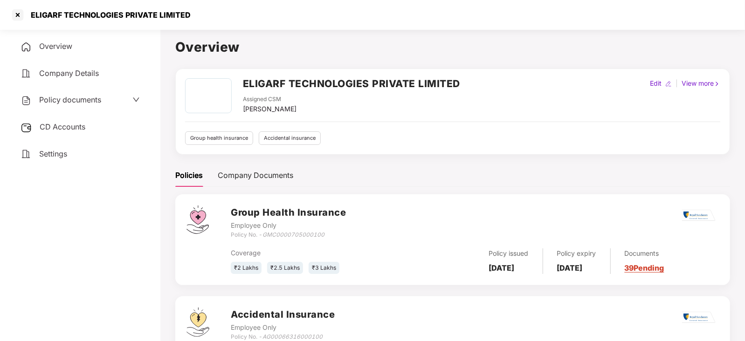
click at [74, 131] on span "CD Accounts" at bounding box center [63, 126] width 46 height 9
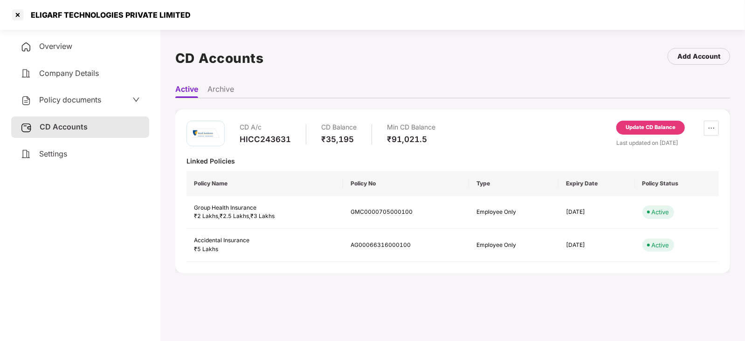
click at [644, 124] on div "Update CD Balance" at bounding box center [651, 128] width 50 height 8
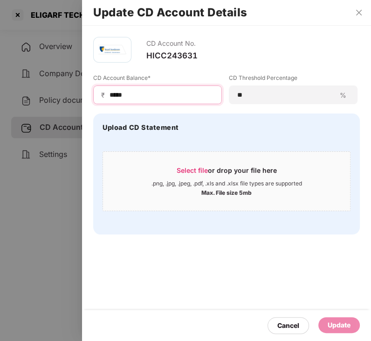
click at [161, 90] on input "*****" at bounding box center [161, 95] width 105 height 10
type input "*****"
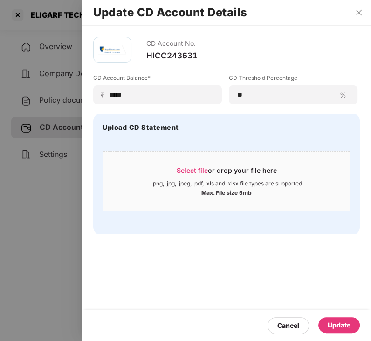
click at [340, 318] on div "Update" at bounding box center [340, 325] width 42 height 16
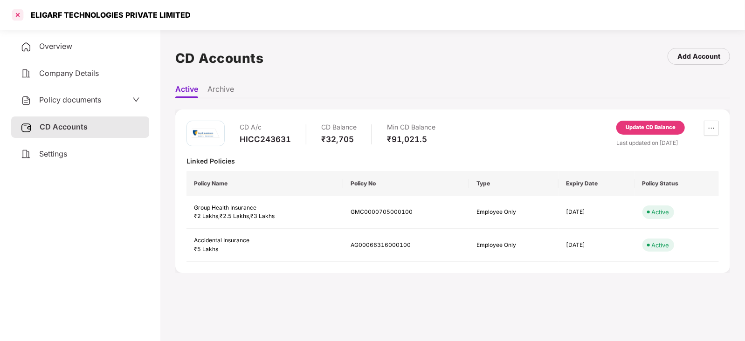
click at [21, 19] on div at bounding box center [17, 14] width 15 height 15
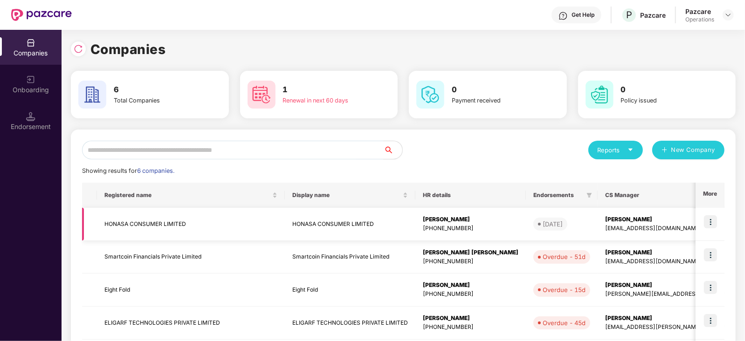
click at [716, 221] on img at bounding box center [710, 222] width 13 height 13
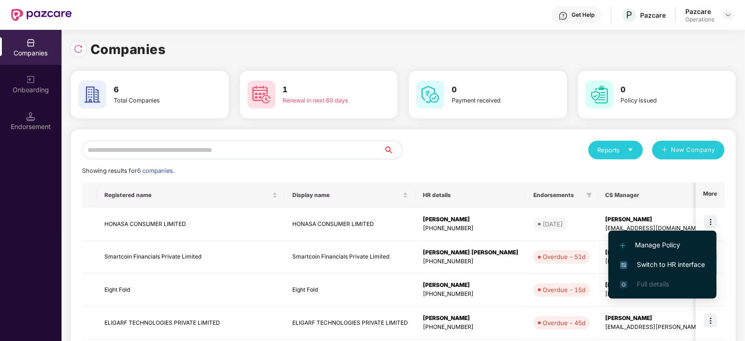
click at [651, 262] on span "Switch to HR interface" at bounding box center [662, 265] width 85 height 10
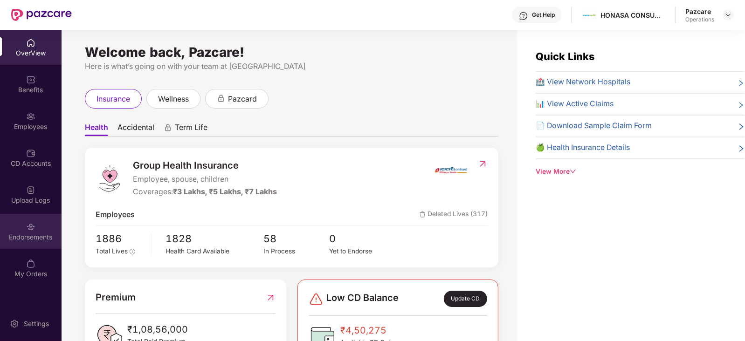
click at [35, 230] on img at bounding box center [30, 226] width 9 height 9
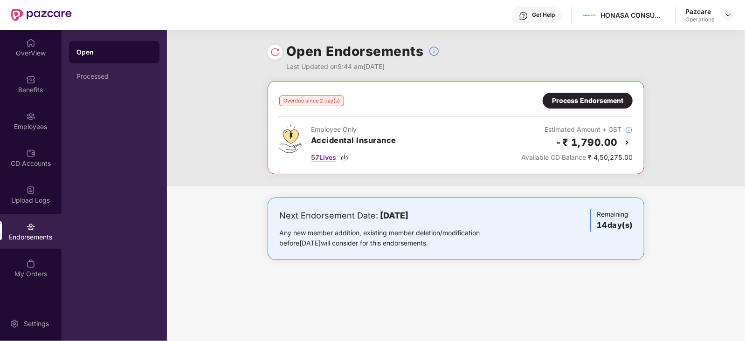
click at [322, 157] on span "57 Lives" at bounding box center [323, 158] width 25 height 10
click at [595, 99] on div "Process Endorsement" at bounding box center [587, 101] width 71 height 10
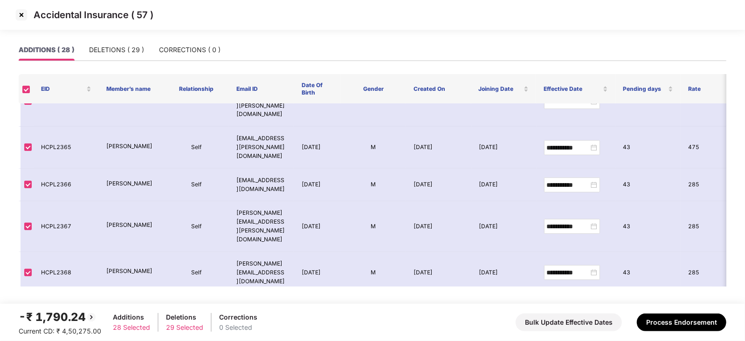
scroll to position [748, 0]
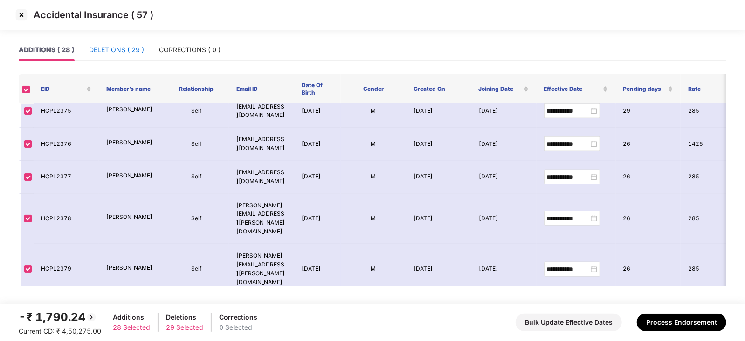
click at [106, 51] on div "DELETIONS ( 29 )" at bounding box center [116, 50] width 55 height 10
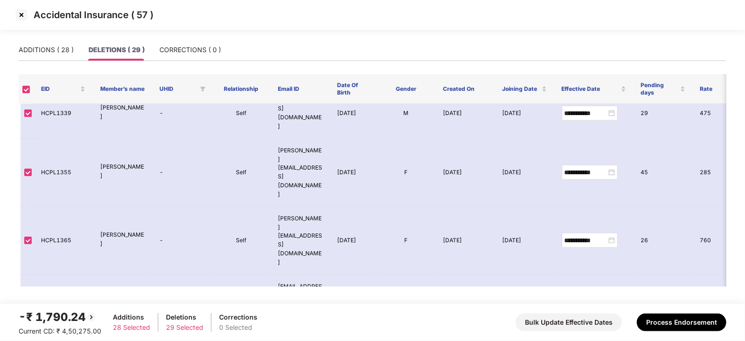
click at [23, 13] on img at bounding box center [21, 14] width 15 height 15
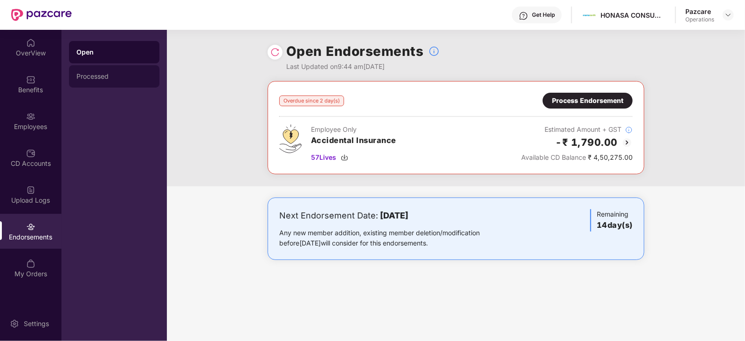
click at [104, 71] on div "Processed" at bounding box center [114, 76] width 90 height 22
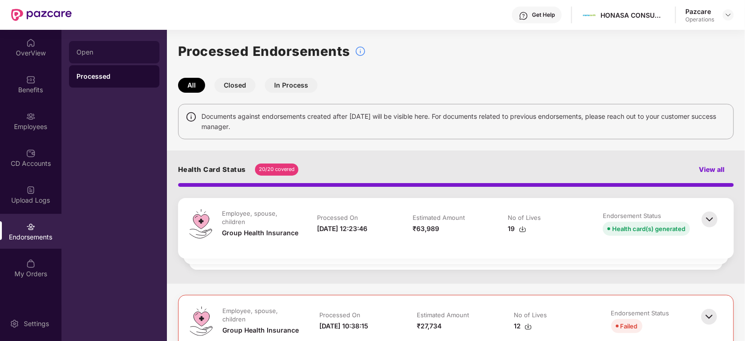
click at [103, 52] on div "Open" at bounding box center [114, 52] width 76 height 7
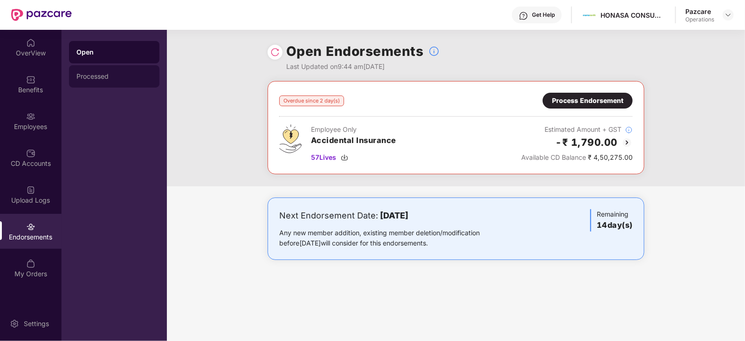
click at [118, 80] on div "Processed" at bounding box center [114, 76] width 76 height 7
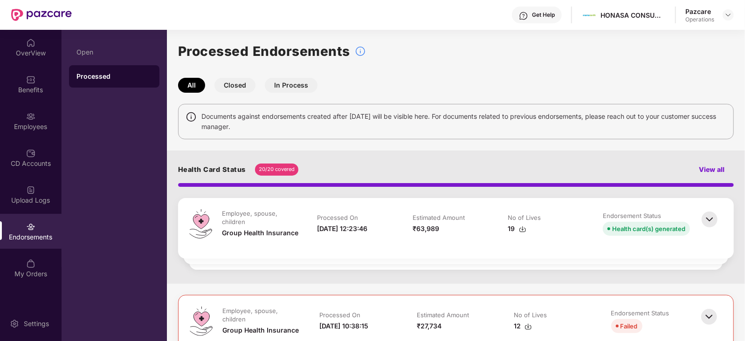
click at [300, 89] on button "In Process" at bounding box center [291, 85] width 53 height 15
click at [189, 88] on button "All" at bounding box center [191, 85] width 27 height 15
click at [189, 87] on button "All" at bounding box center [191, 85] width 27 height 15
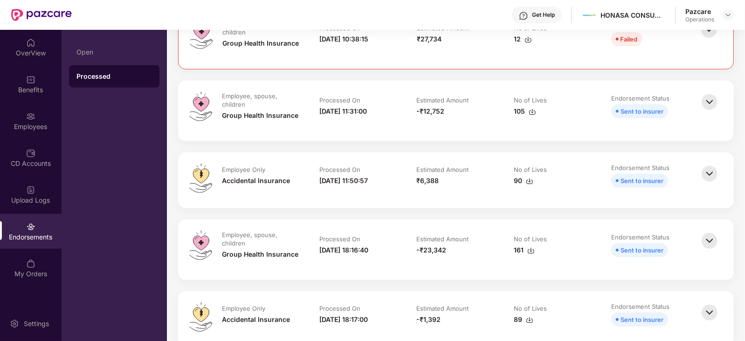
scroll to position [0, 0]
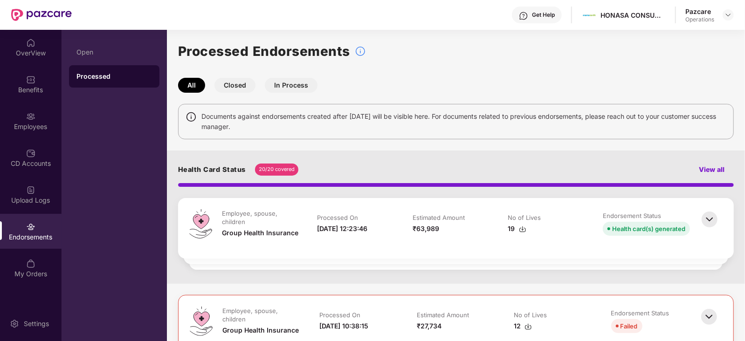
click at [734, 18] on div at bounding box center [728, 14] width 11 height 11
click at [729, 15] on img at bounding box center [728, 14] width 7 height 7
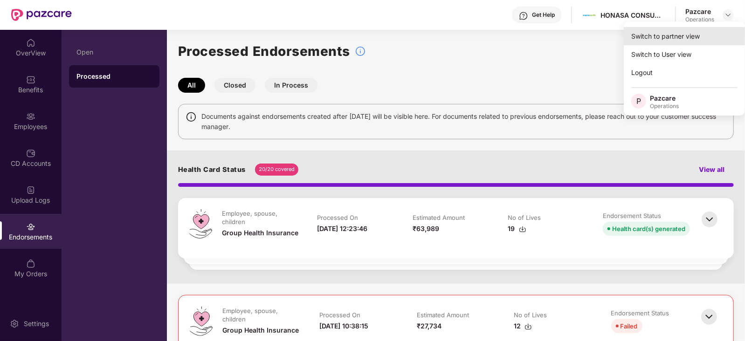
click at [659, 40] on div "Switch to partner view" at bounding box center [684, 36] width 121 height 18
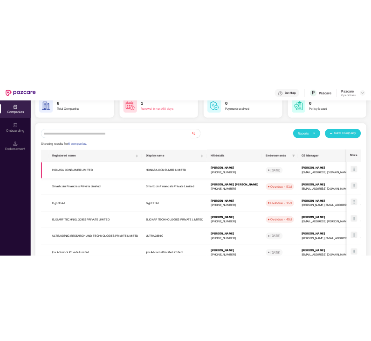
scroll to position [55, 0]
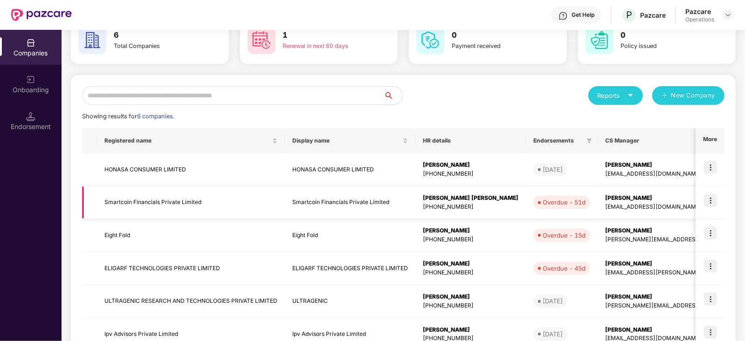
click at [156, 207] on td "Smartcoin Financials Private Limited" at bounding box center [191, 203] width 188 height 33
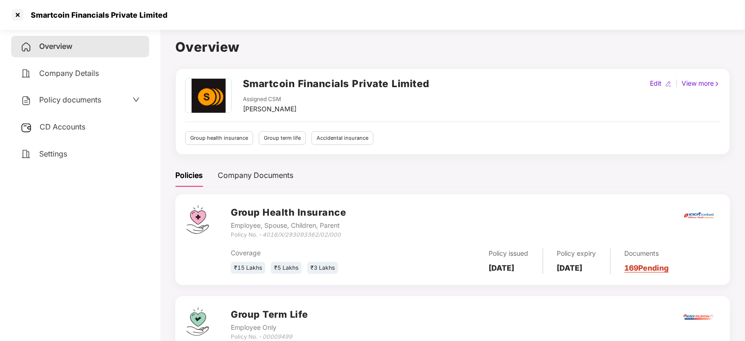
click at [66, 96] on span "Policy documents" at bounding box center [70, 99] width 62 height 9
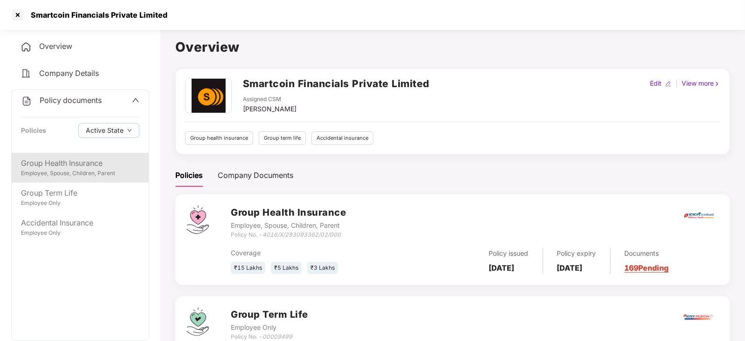
click at [63, 167] on div "Group Health Insurance" at bounding box center [80, 164] width 118 height 12
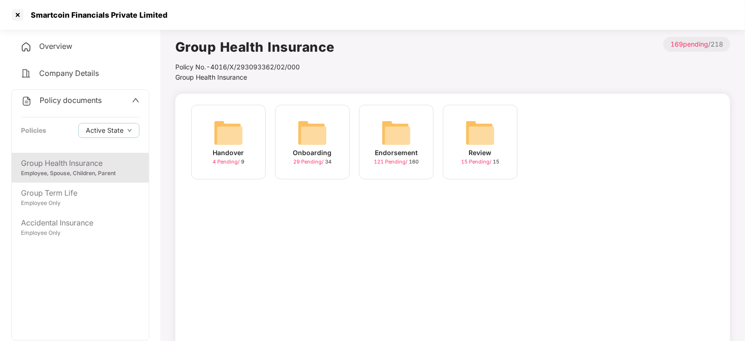
click at [383, 148] on div "Endorsement" at bounding box center [396, 153] width 43 height 10
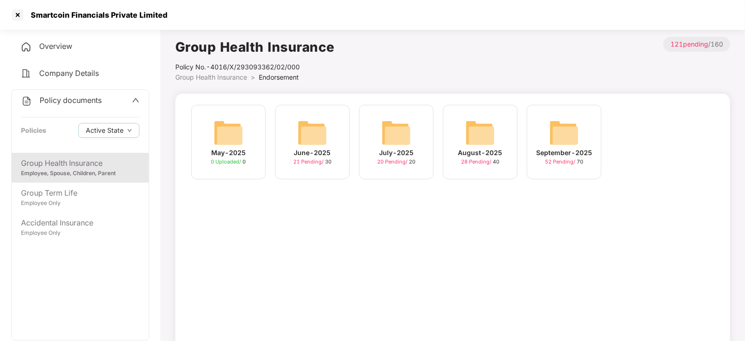
click at [558, 160] on span "52 Pending /" at bounding box center [561, 162] width 32 height 7
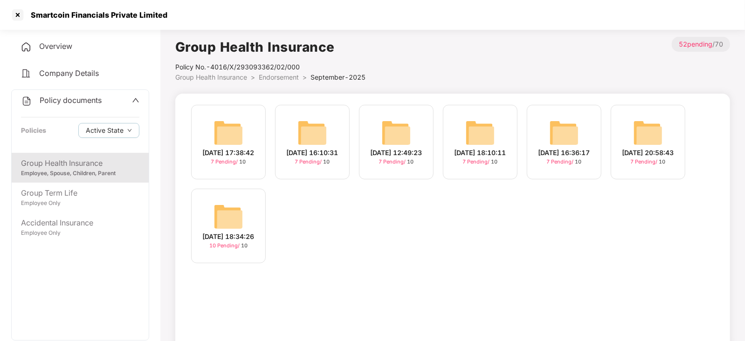
click at [222, 232] on div "[DATE] 18:34:26" at bounding box center [229, 237] width 52 height 10
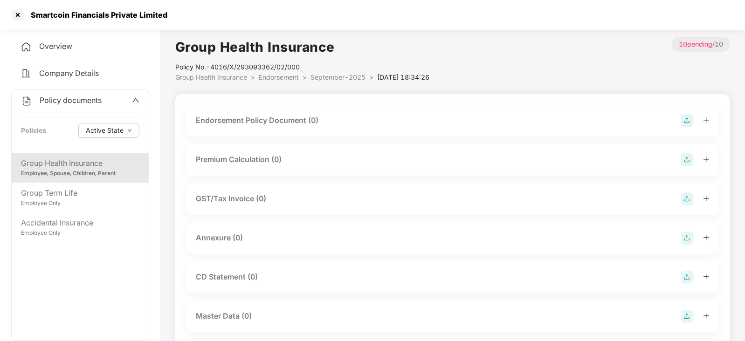
click at [294, 119] on div "Endorsement Policy Document (0)" at bounding box center [257, 121] width 123 height 12
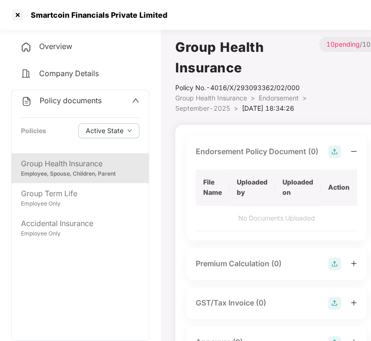
click at [334, 145] on img at bounding box center [334, 151] width 13 height 13
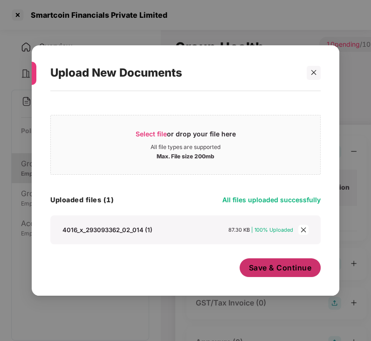
click at [263, 268] on span "Save & Continue" at bounding box center [280, 267] width 63 height 10
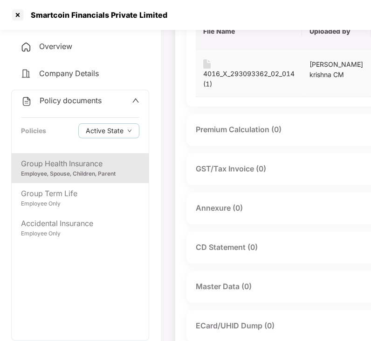
scroll to position [136, 0]
click at [236, 285] on div "Master Data (0)" at bounding box center [224, 286] width 56 height 12
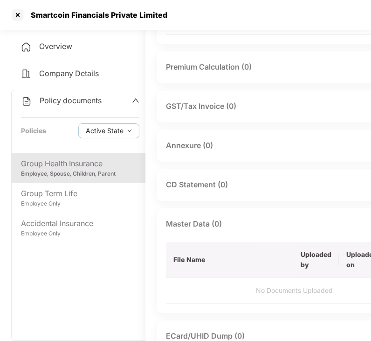
scroll to position [198, 95]
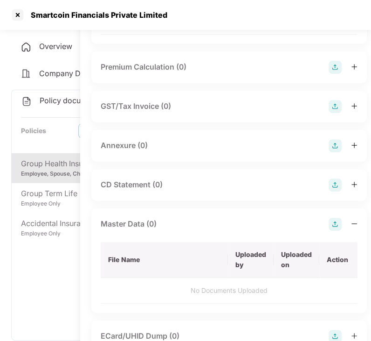
click at [329, 227] on img at bounding box center [335, 223] width 13 height 13
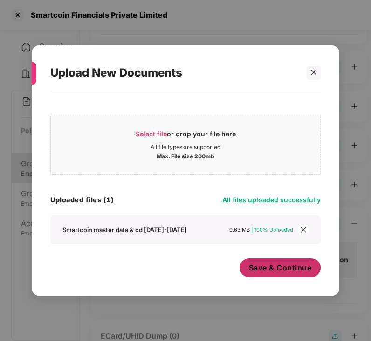
click at [269, 269] on span "Save & Continue" at bounding box center [280, 267] width 63 height 10
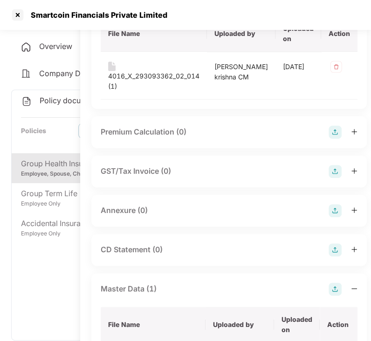
scroll to position [132, 95]
click at [329, 213] on img at bounding box center [335, 210] width 13 height 13
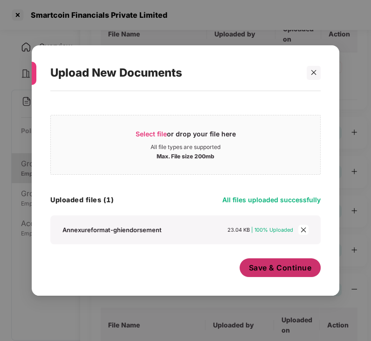
click at [270, 263] on span "Save & Continue" at bounding box center [280, 267] width 63 height 10
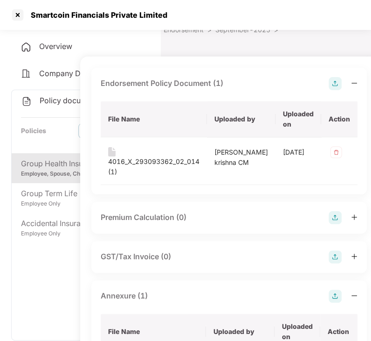
scroll to position [47, 95]
click at [329, 83] on div at bounding box center [343, 83] width 29 height 13
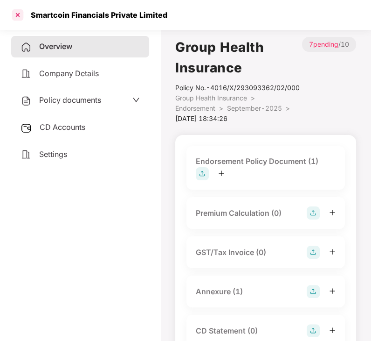
click at [17, 14] on div at bounding box center [17, 14] width 15 height 15
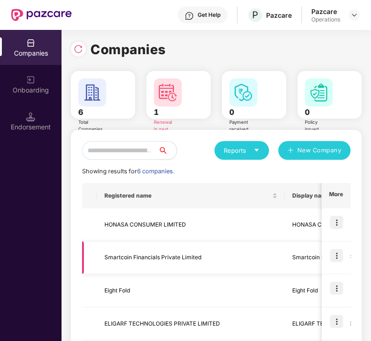
click at [336, 254] on img at bounding box center [336, 255] width 13 height 13
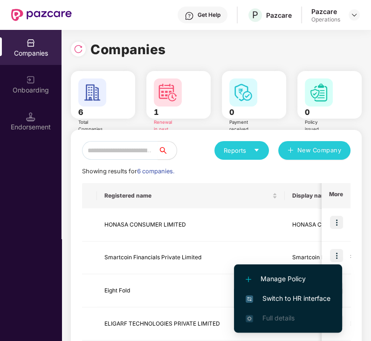
click at [272, 295] on span "Switch to HR interface" at bounding box center [288, 298] width 85 height 10
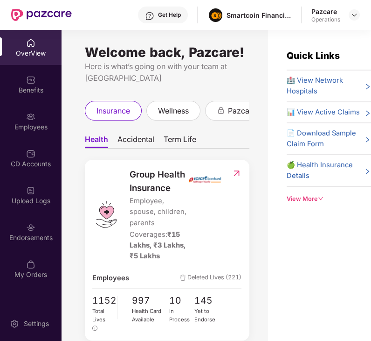
click at [24, 236] on div "Endorsements" at bounding box center [31, 237] width 62 height 9
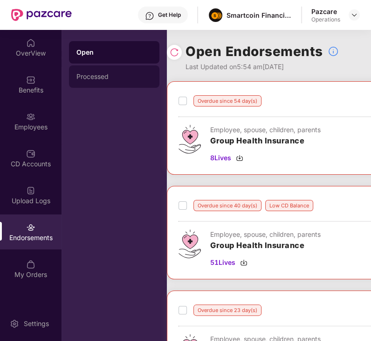
click at [110, 71] on div "Processed" at bounding box center [114, 76] width 90 height 22
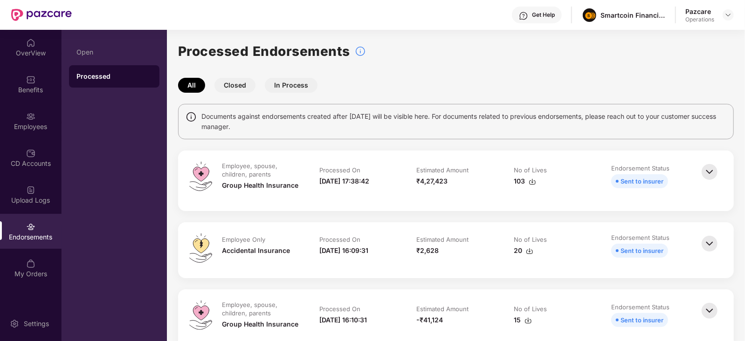
click at [238, 81] on button "Closed" at bounding box center [235, 85] width 41 height 15
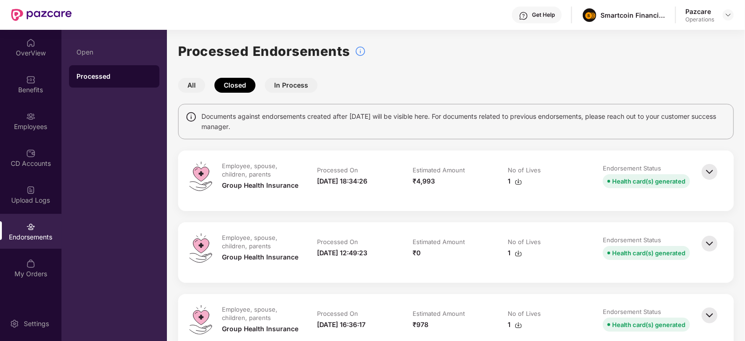
click at [295, 83] on button "In Process" at bounding box center [291, 85] width 53 height 15
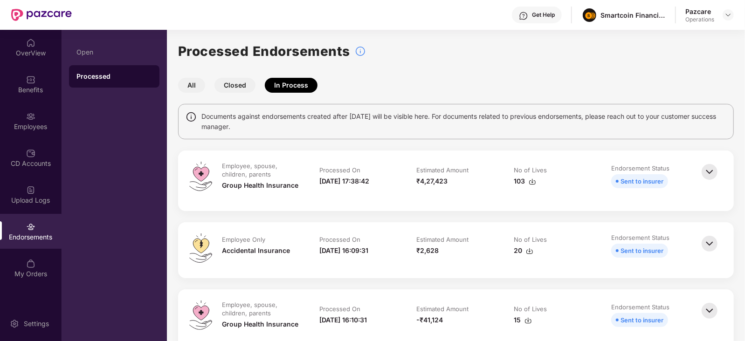
click at [191, 83] on button "All" at bounding box center [191, 85] width 27 height 15
click at [235, 90] on button "Closed" at bounding box center [235, 85] width 41 height 15
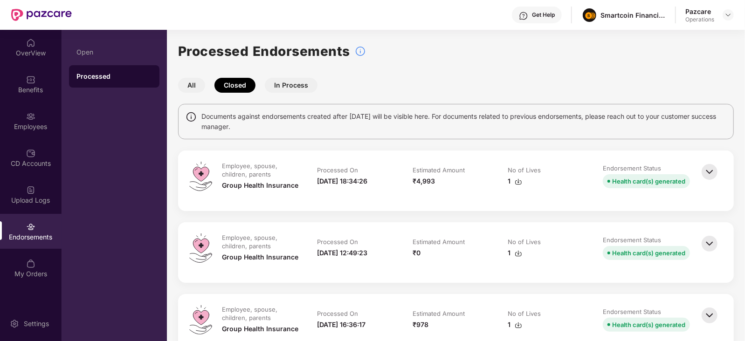
click at [278, 83] on button "In Process" at bounding box center [291, 85] width 53 height 15
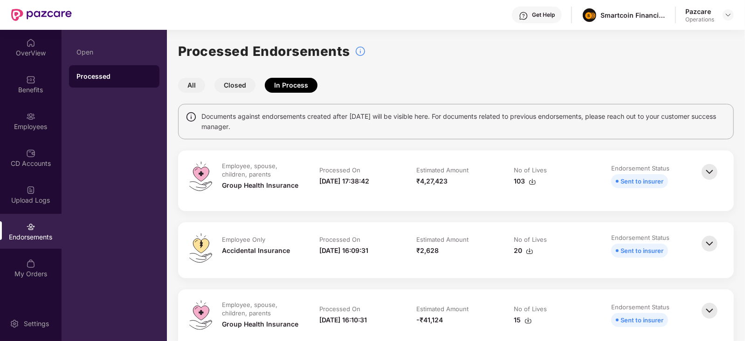
click at [244, 87] on button "Closed" at bounding box center [235, 85] width 41 height 15
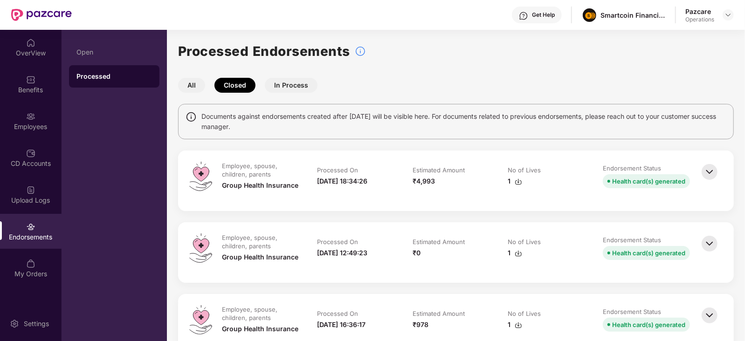
click at [282, 85] on button "In Process" at bounding box center [291, 85] width 53 height 15
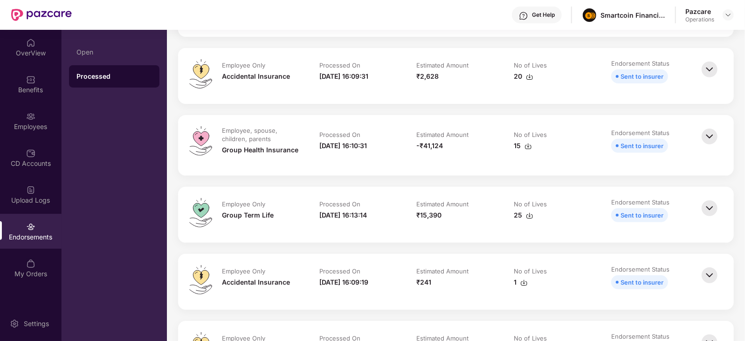
scroll to position [229, 0]
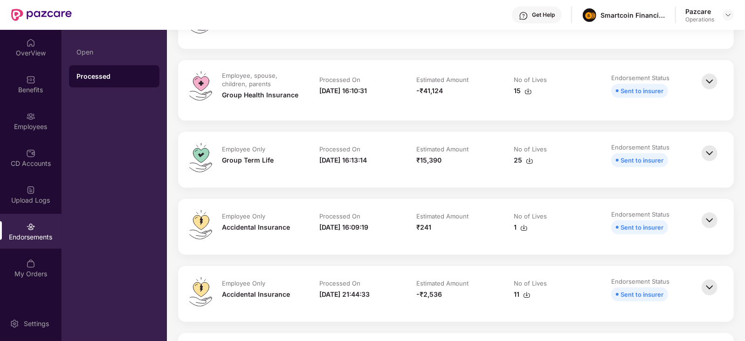
click at [371, 216] on img at bounding box center [710, 220] width 21 height 21
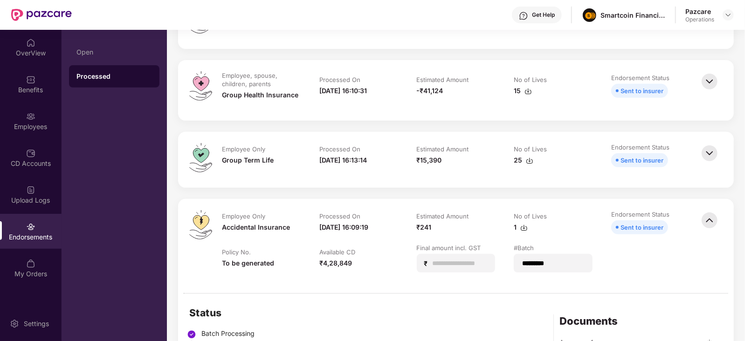
click at [371, 226] on img at bounding box center [524, 227] width 7 height 7
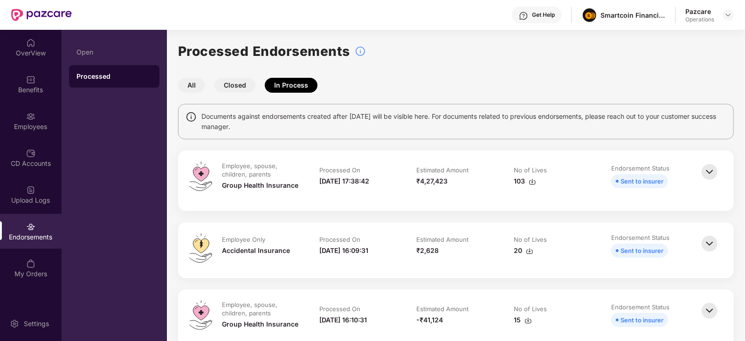
click at [23, 231] on div "Endorsements" at bounding box center [31, 231] width 62 height 35
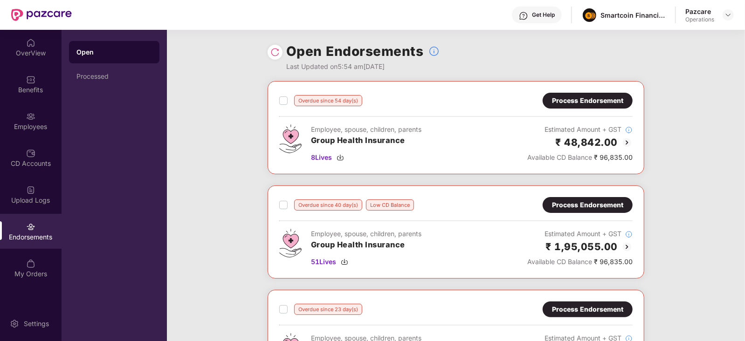
click at [16, 237] on div "Endorsements" at bounding box center [31, 237] width 62 height 9
click at [31, 229] on img at bounding box center [30, 226] width 9 height 9
click at [371, 18] on img at bounding box center [728, 14] width 7 height 7
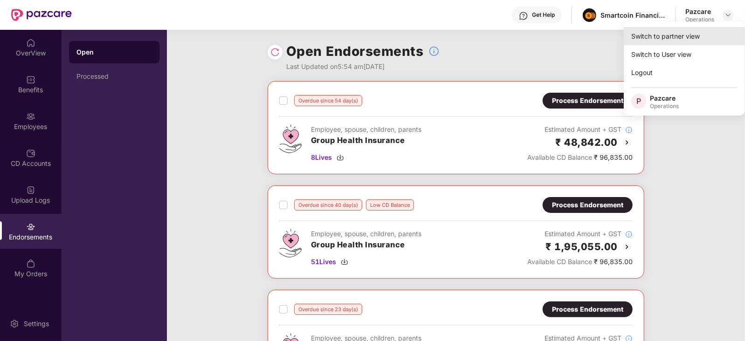
click at [371, 39] on div "Switch to partner view" at bounding box center [684, 36] width 121 height 18
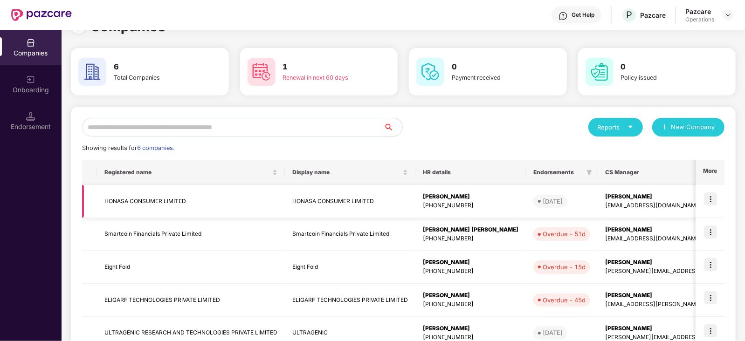
scroll to position [24, 0]
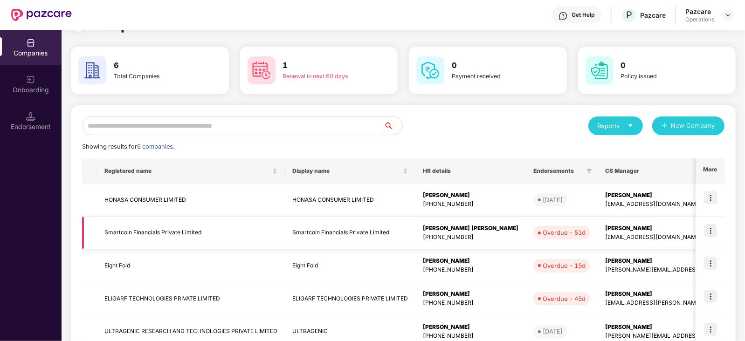
click at [172, 238] on td "Smartcoin Financials Private Limited" at bounding box center [191, 233] width 188 height 33
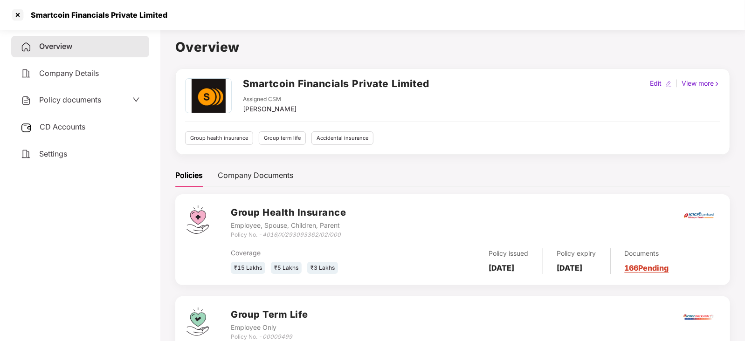
click at [84, 106] on div "Policy documents" at bounding box center [61, 100] width 81 height 12
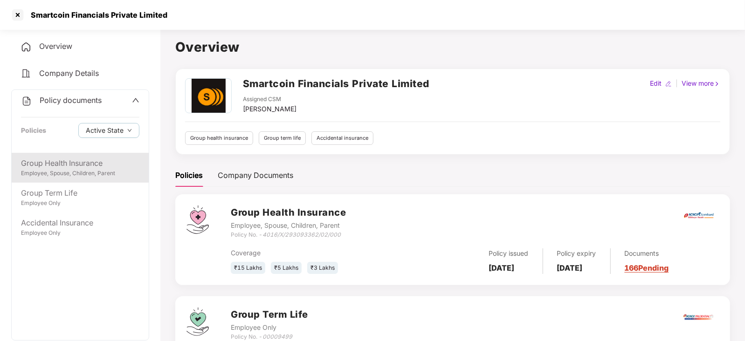
click at [85, 167] on div "Group Health Insurance" at bounding box center [80, 164] width 118 height 12
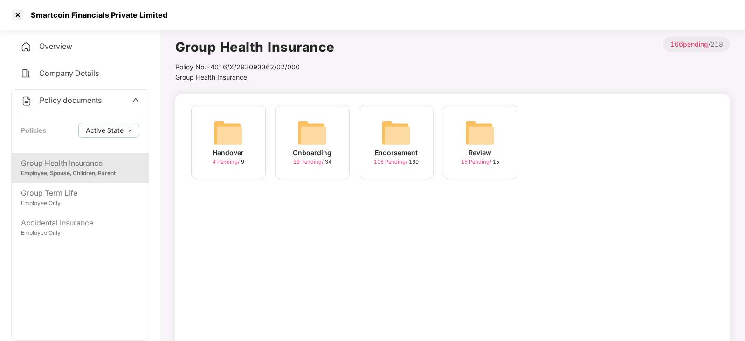
click at [371, 141] on img at bounding box center [397, 133] width 30 height 30
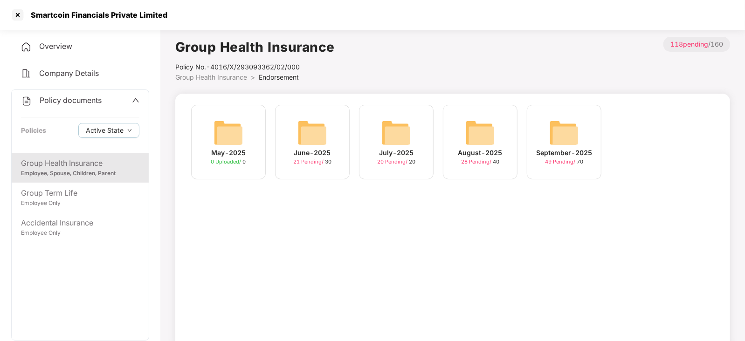
click at [371, 142] on img at bounding box center [564, 133] width 30 height 30
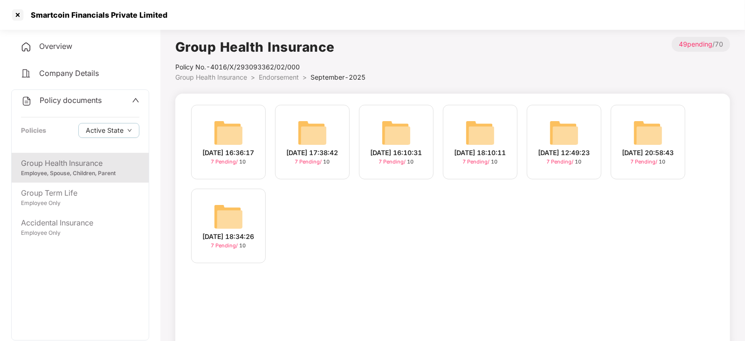
click at [229, 222] on img at bounding box center [229, 217] width 30 height 30
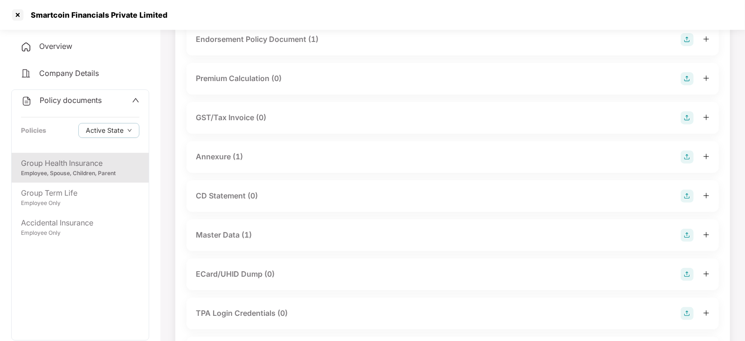
scroll to position [82, 0]
click at [344, 232] on div "Master Data (1)" at bounding box center [453, 235] width 514 height 13
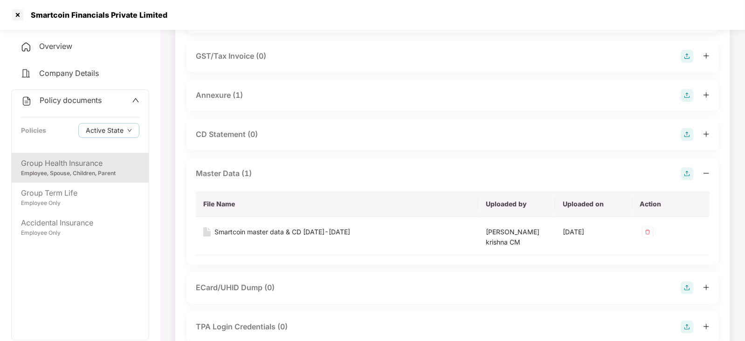
scroll to position [143, 0]
click at [371, 231] on img at bounding box center [647, 231] width 15 height 15
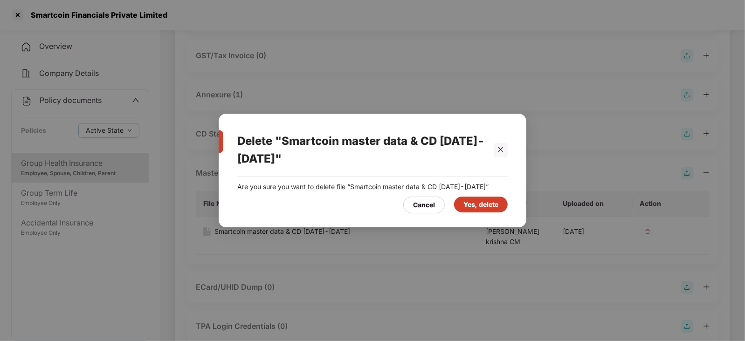
click at [371, 208] on div "Yes, delete" at bounding box center [481, 205] width 54 height 16
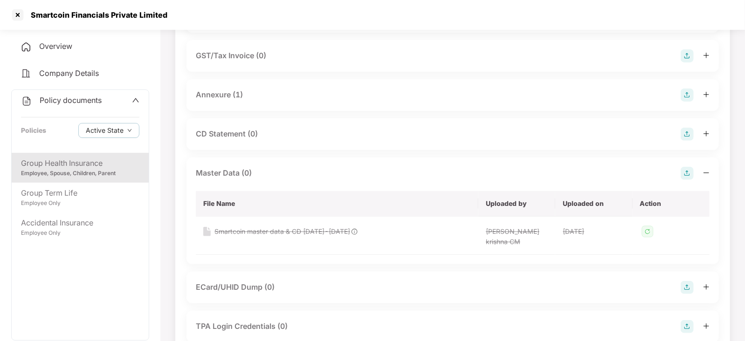
click at [371, 177] on img at bounding box center [687, 173] width 13 height 13
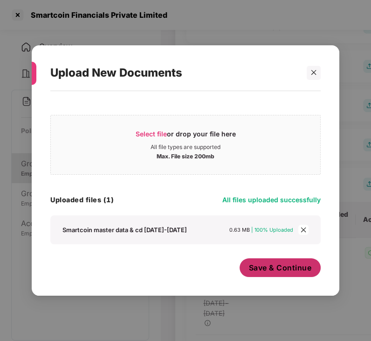
click at [278, 268] on span "Save & Continue" at bounding box center [280, 267] width 63 height 10
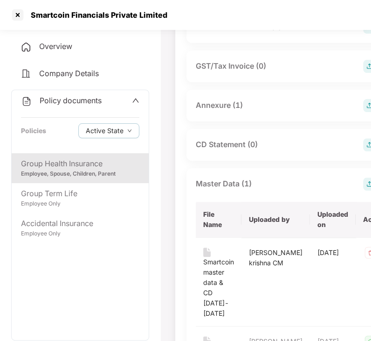
click at [132, 101] on icon "up" at bounding box center [135, 100] width 7 height 7
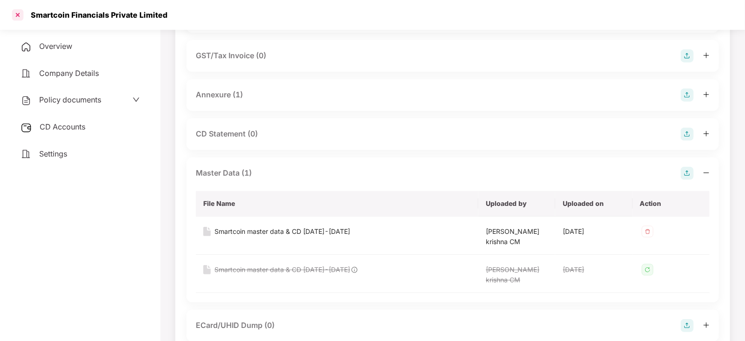
click at [17, 15] on div at bounding box center [17, 14] width 15 height 15
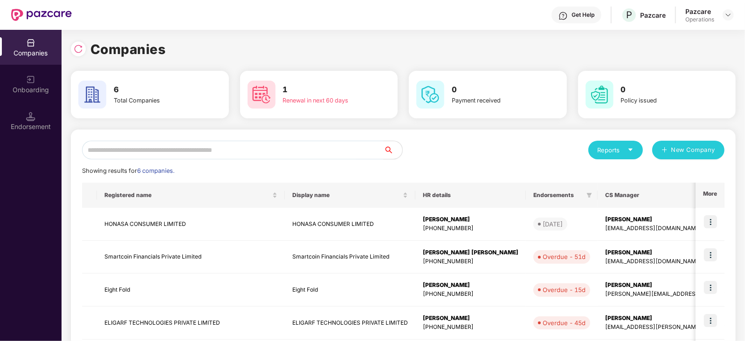
scroll to position [0, 0]
click at [371, 222] on img at bounding box center [710, 222] width 13 height 13
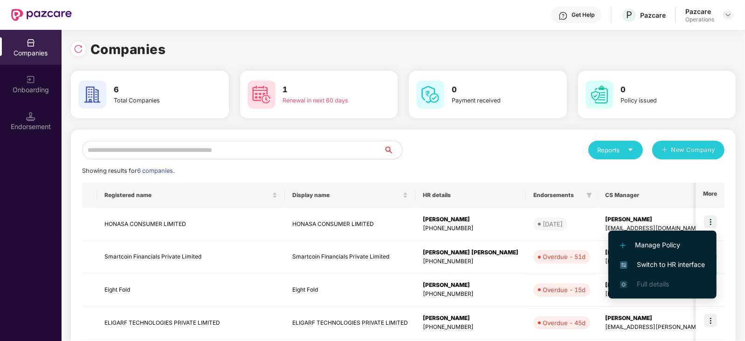
click at [371, 262] on span "Switch to HR interface" at bounding box center [662, 265] width 85 height 10
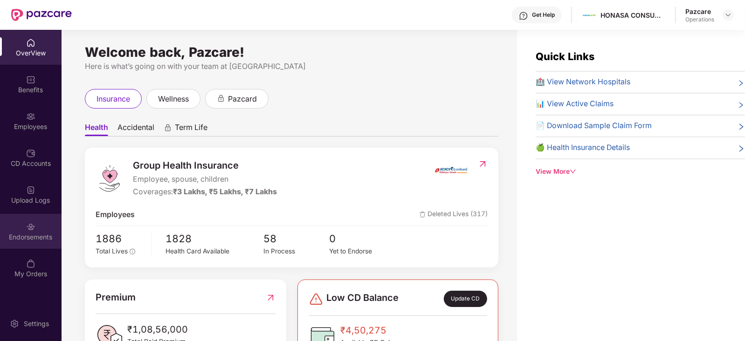
click at [35, 229] on img at bounding box center [30, 226] width 9 height 9
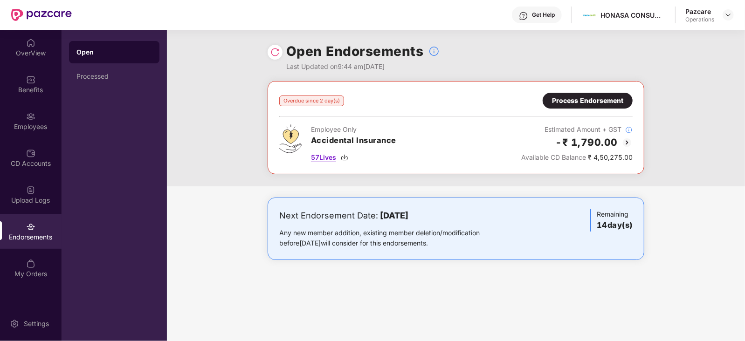
click at [348, 157] on img at bounding box center [344, 157] width 7 height 7
click at [37, 49] on div "OverView" at bounding box center [31, 53] width 62 height 9
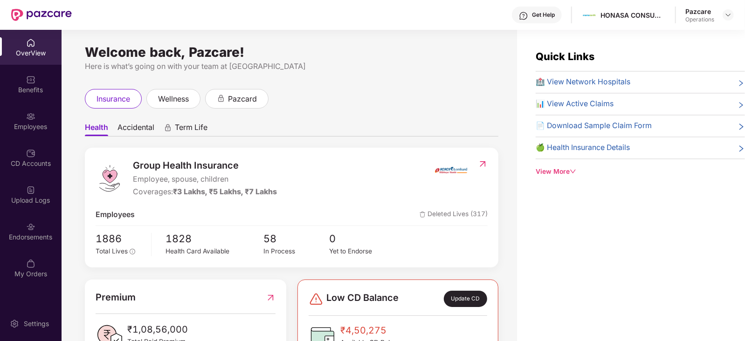
drag, startPoint x: 720, startPoint y: 67, endPoint x: 722, endPoint y: 45, distance: 22.0
click at [371, 54] on div "Quick Links 🏥 View Network Hospitals 📊 View Active Claims 📄 Download Sample Cla…" at bounding box center [640, 113] width 209 height 129
click at [371, 10] on div at bounding box center [728, 14] width 11 height 11
click at [371, 15] on header "Get Help HONASA CONSUMER LIMITED Pazcare Operations" at bounding box center [372, 15] width 745 height 30
click at [371, 14] on img at bounding box center [728, 14] width 7 height 7
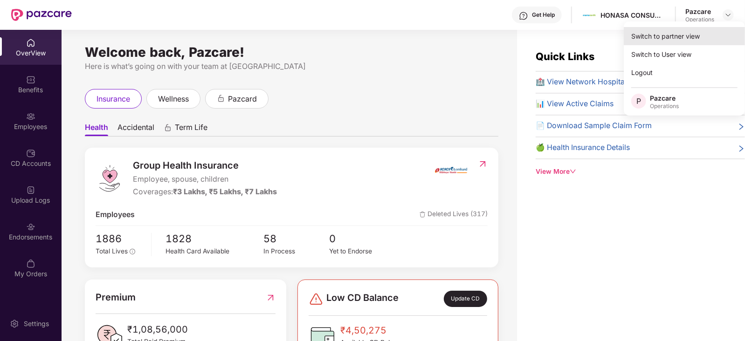
click at [371, 39] on div "Switch to partner view" at bounding box center [684, 36] width 121 height 18
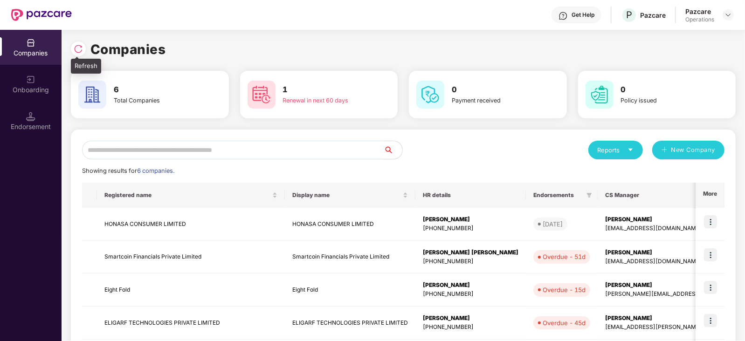
click at [78, 49] on img at bounding box center [78, 48] width 9 height 9
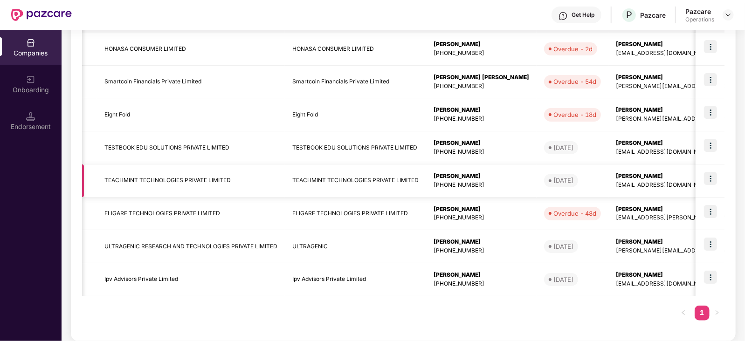
scroll to position [0, 259]
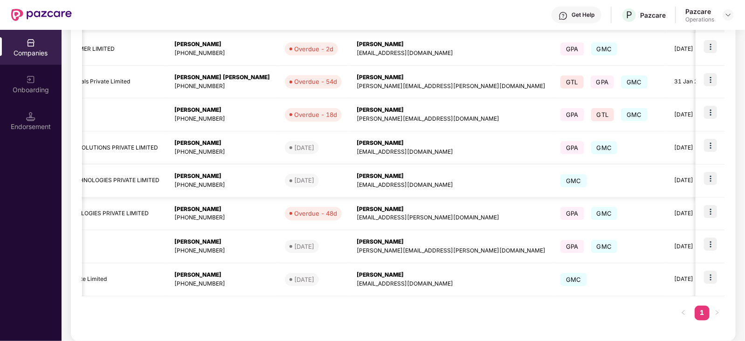
click at [371, 178] on img at bounding box center [710, 178] width 13 height 13
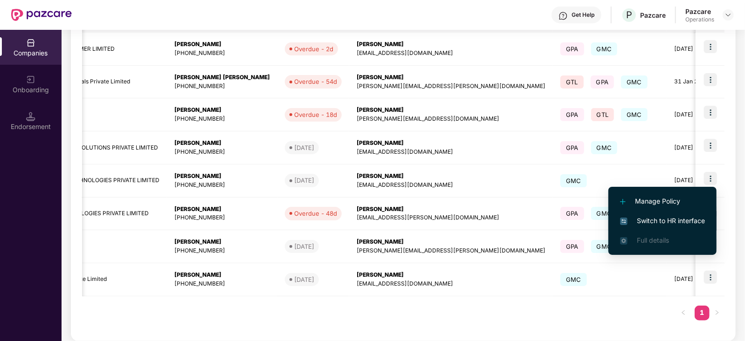
click at [371, 214] on li "Switch to HR interface" at bounding box center [663, 221] width 108 height 20
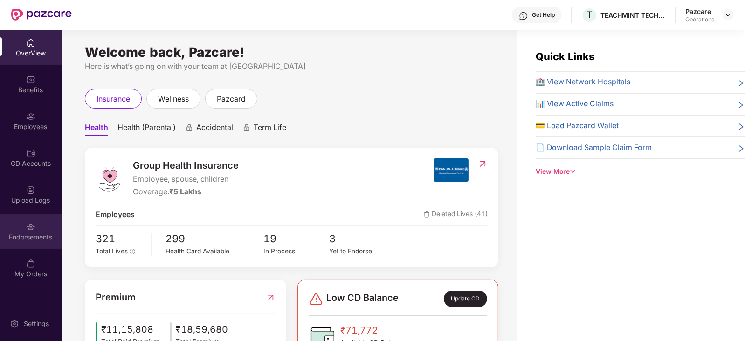
click at [28, 243] on div "Endorsements" at bounding box center [31, 231] width 62 height 35
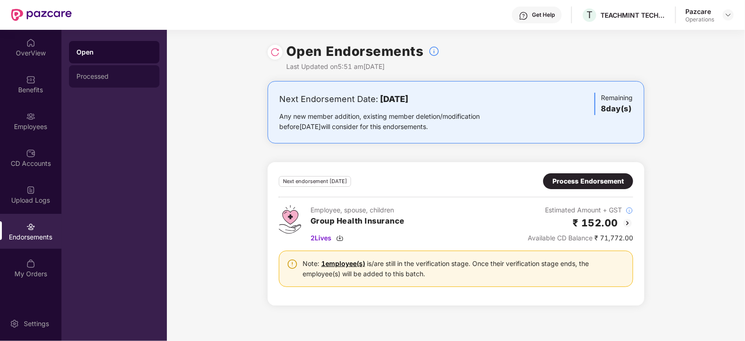
click at [94, 71] on div "Processed" at bounding box center [114, 76] width 90 height 22
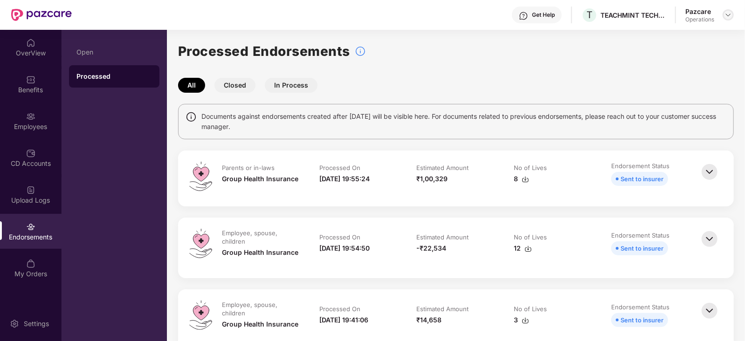
click at [371, 13] on div at bounding box center [728, 14] width 11 height 11
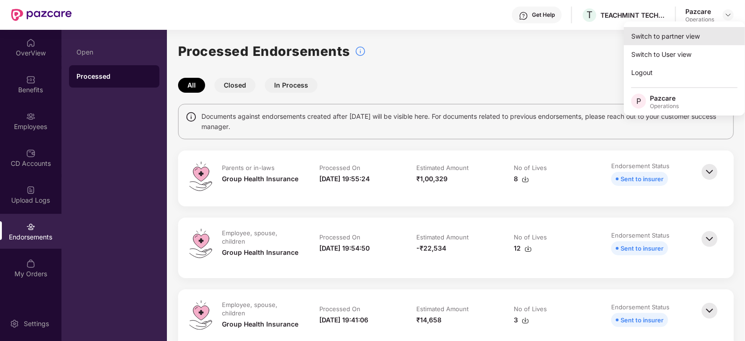
click at [371, 35] on div "Switch to partner view" at bounding box center [684, 36] width 121 height 18
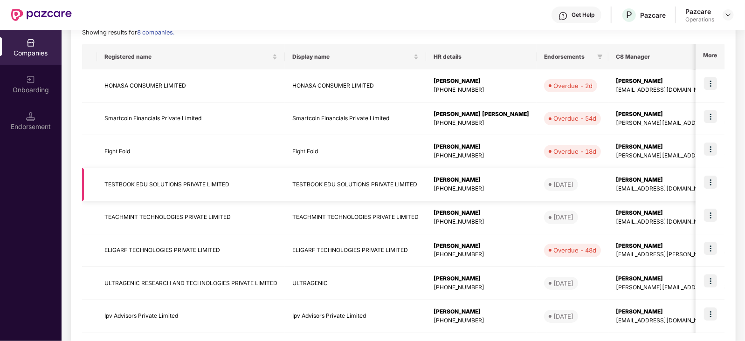
scroll to position [182, 0]
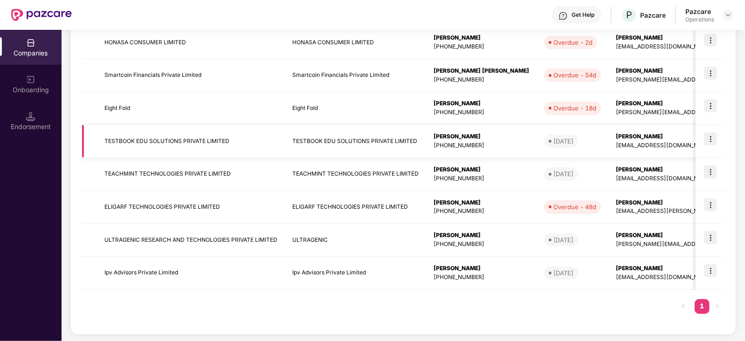
click at [371, 133] on img at bounding box center [710, 138] width 13 height 13
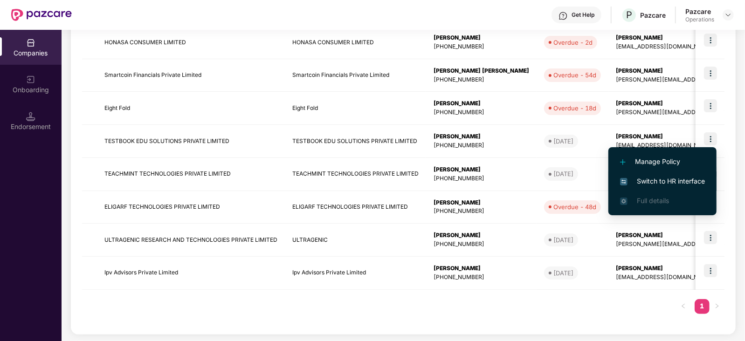
click at [371, 180] on span "Switch to HR interface" at bounding box center [662, 181] width 85 height 10
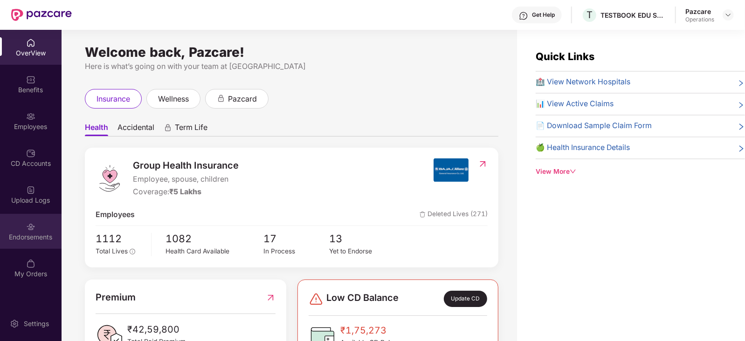
click at [28, 234] on div "Endorsements" at bounding box center [31, 237] width 62 height 9
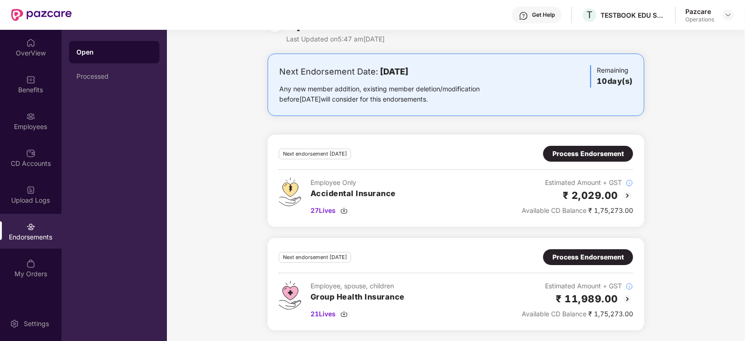
scroll to position [0, 0]
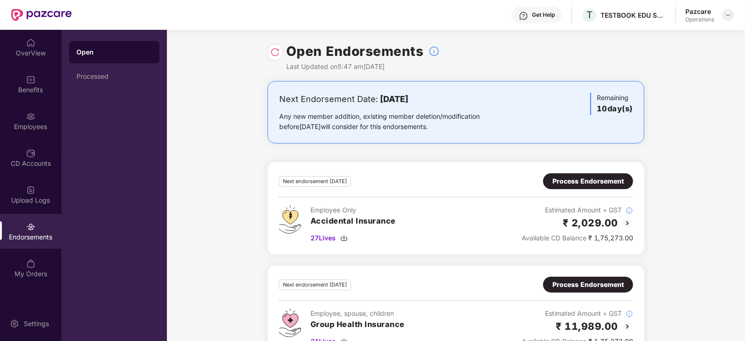
click at [371, 19] on div at bounding box center [728, 14] width 11 height 11
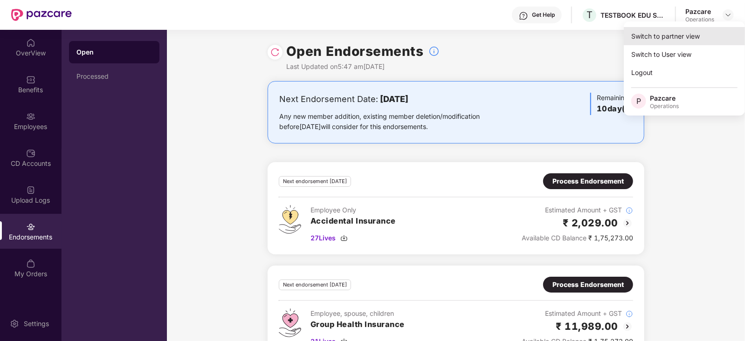
click at [371, 37] on div "Switch to partner view" at bounding box center [684, 36] width 121 height 18
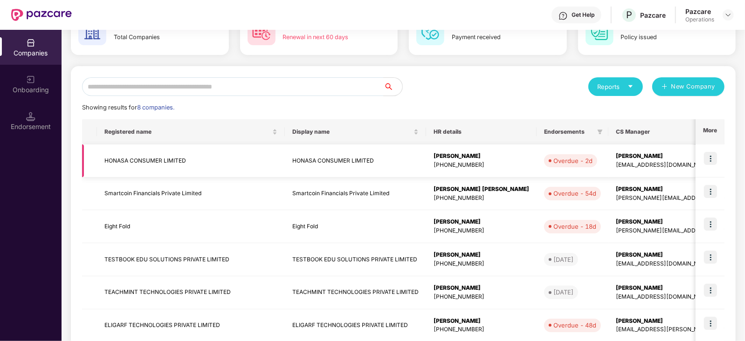
click at [371, 154] on img at bounding box center [710, 158] width 13 height 13
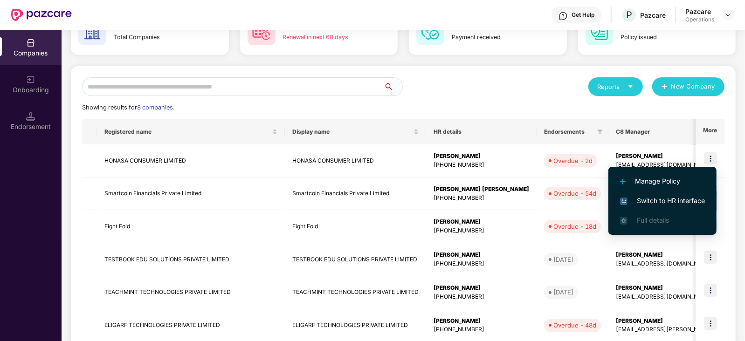
click at [371, 197] on span "Switch to HR interface" at bounding box center [662, 201] width 85 height 10
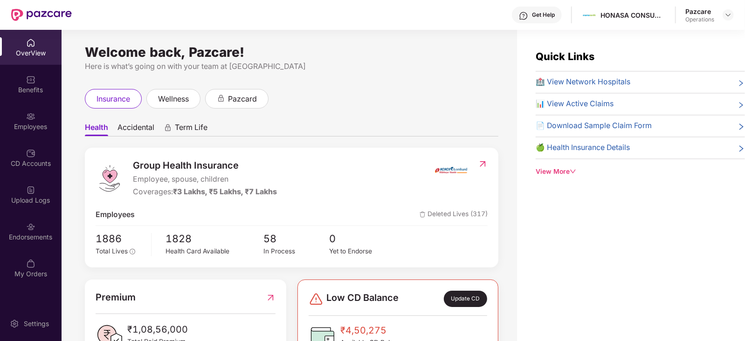
click at [134, 126] on span "Accidental" at bounding box center [136, 130] width 37 height 14
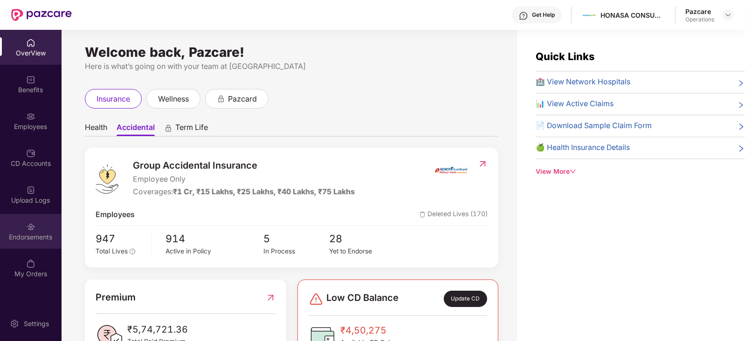
click at [35, 225] on div "Endorsements" at bounding box center [31, 231] width 62 height 35
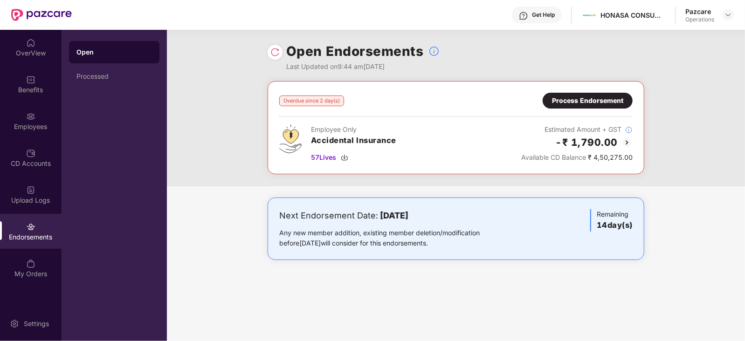
click at [371, 106] on div "Overdue since 2 day(s) Process Endorsement Employee Only Accidental Insurance 5…" at bounding box center [456, 133] width 578 height 105
